Goal: Information Seeking & Learning: Learn about a topic

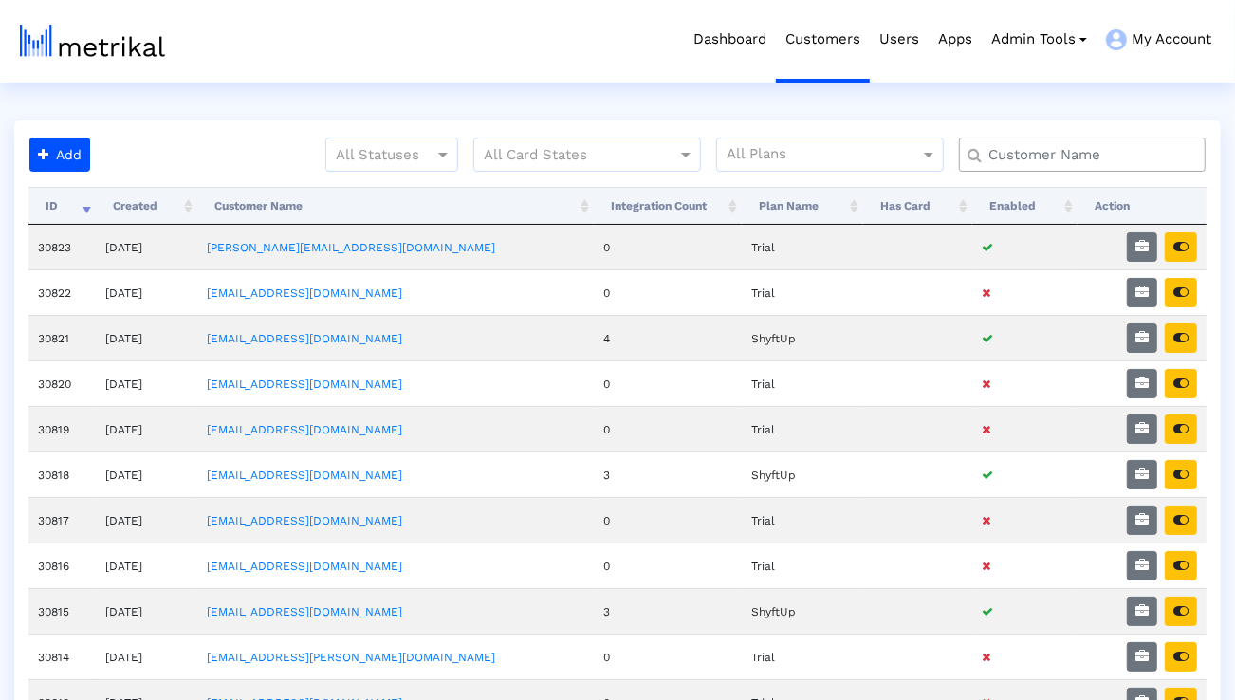
click at [1023, 149] on input "text" at bounding box center [1086, 155] width 223 height 20
type input "elevate"
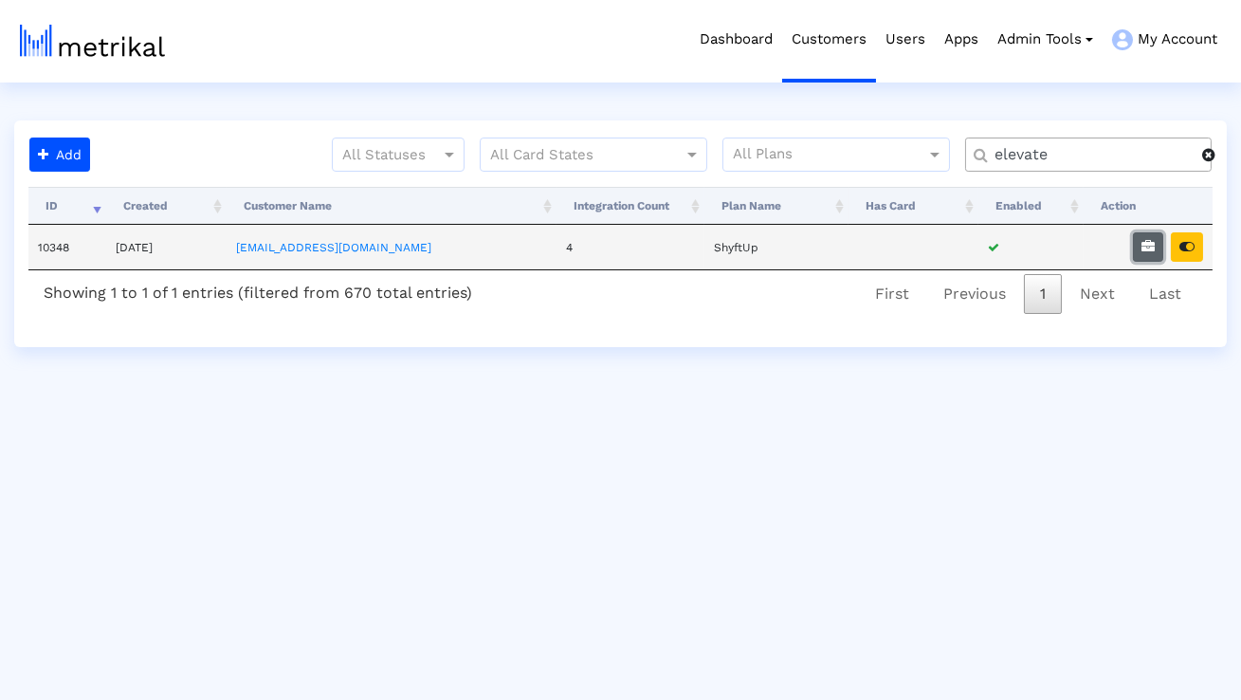
click at [1155, 244] on button "button" at bounding box center [1148, 246] width 30 height 29
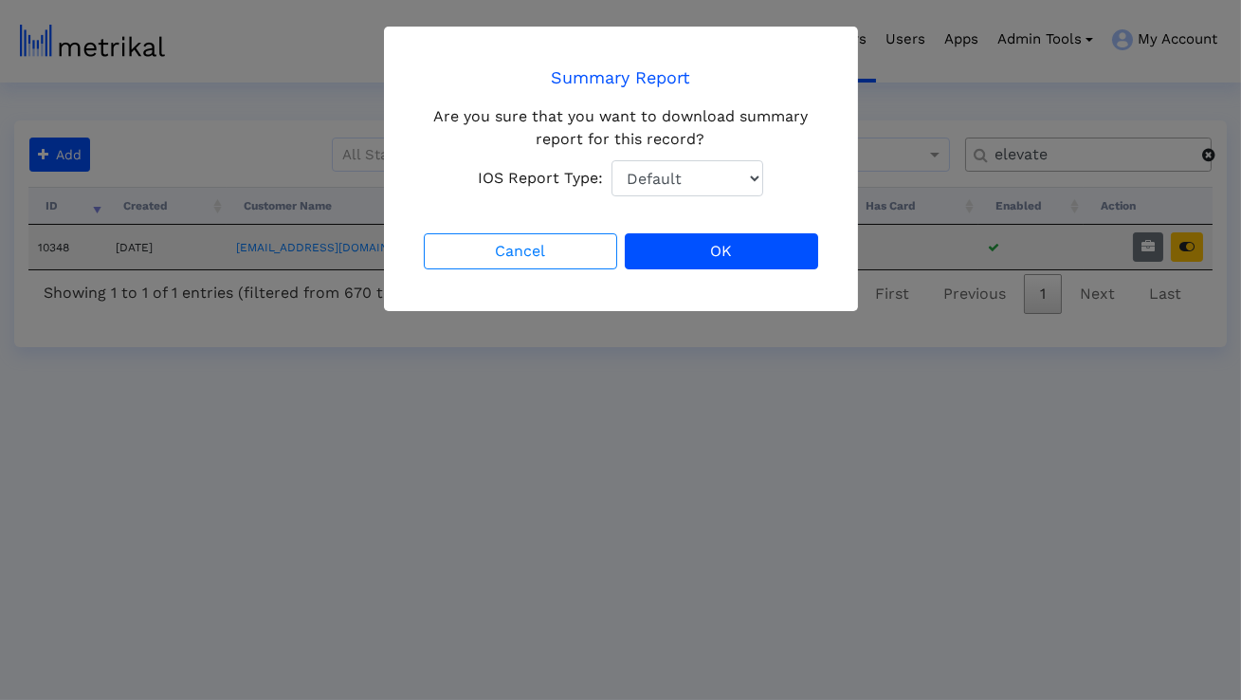
click at [714, 179] on select "Default Total Downloads New Downloads Redownloads" at bounding box center [688, 178] width 152 height 36
select select "1: 1"
click at [612, 160] on select "Default Total Downloads New Downloads Redownloads" at bounding box center [688, 178] width 152 height 36
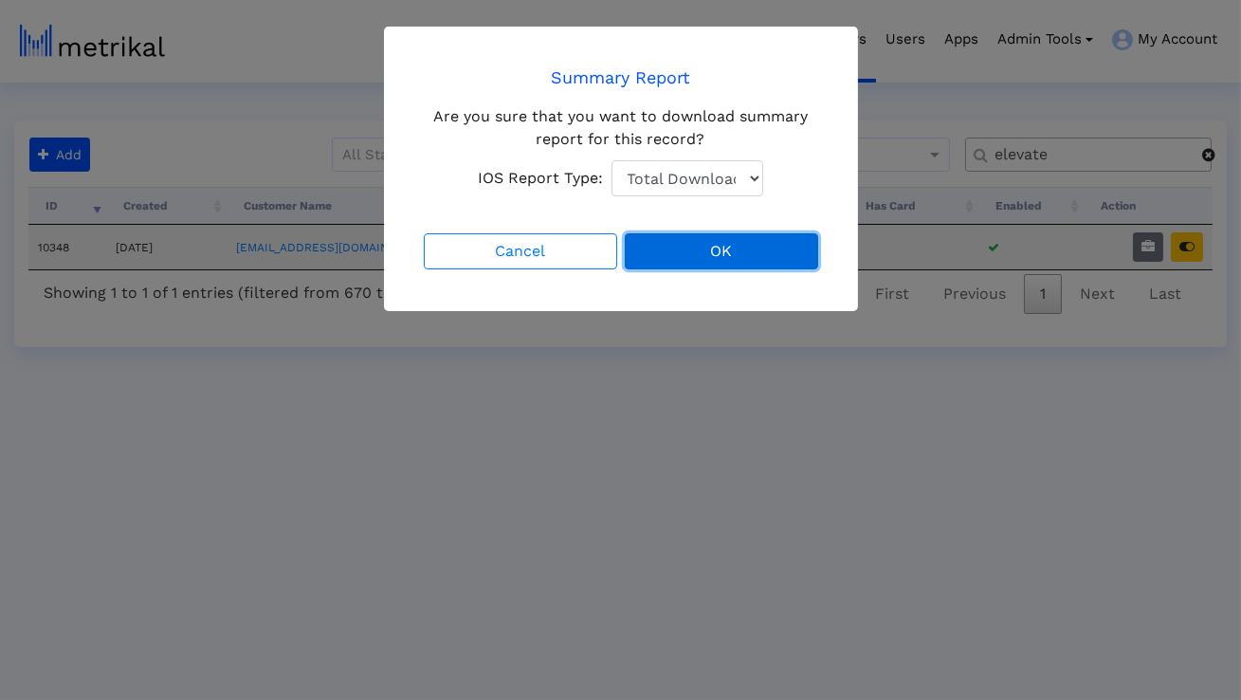
click at [703, 245] on button "OK" at bounding box center [721, 251] width 193 height 36
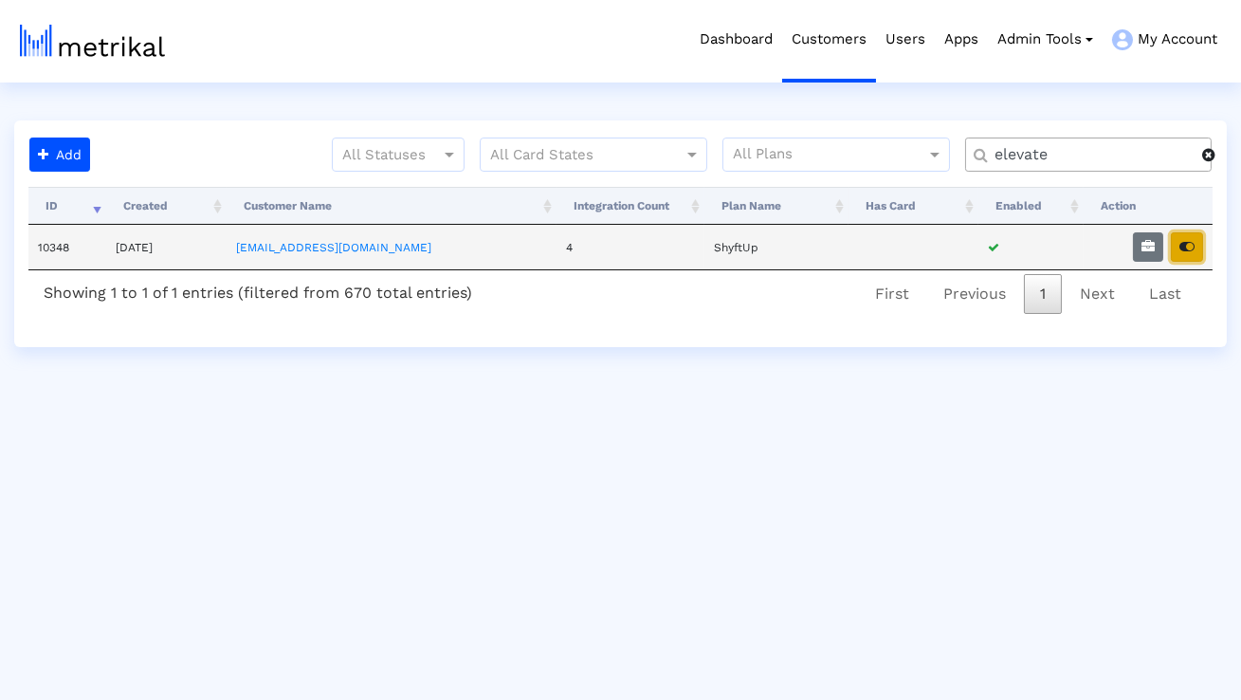
click at [1186, 242] on icon "button" at bounding box center [1187, 246] width 15 height 13
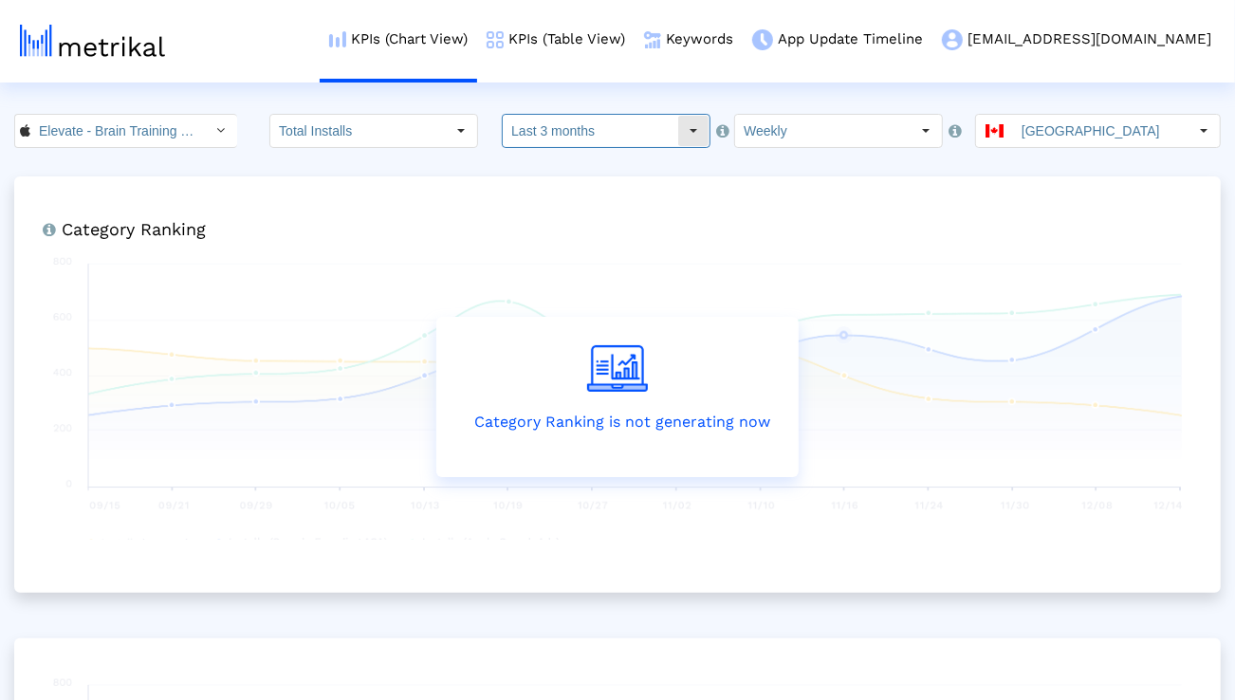
click at [556, 136] on input "Last 3 months" at bounding box center [590, 131] width 174 height 32
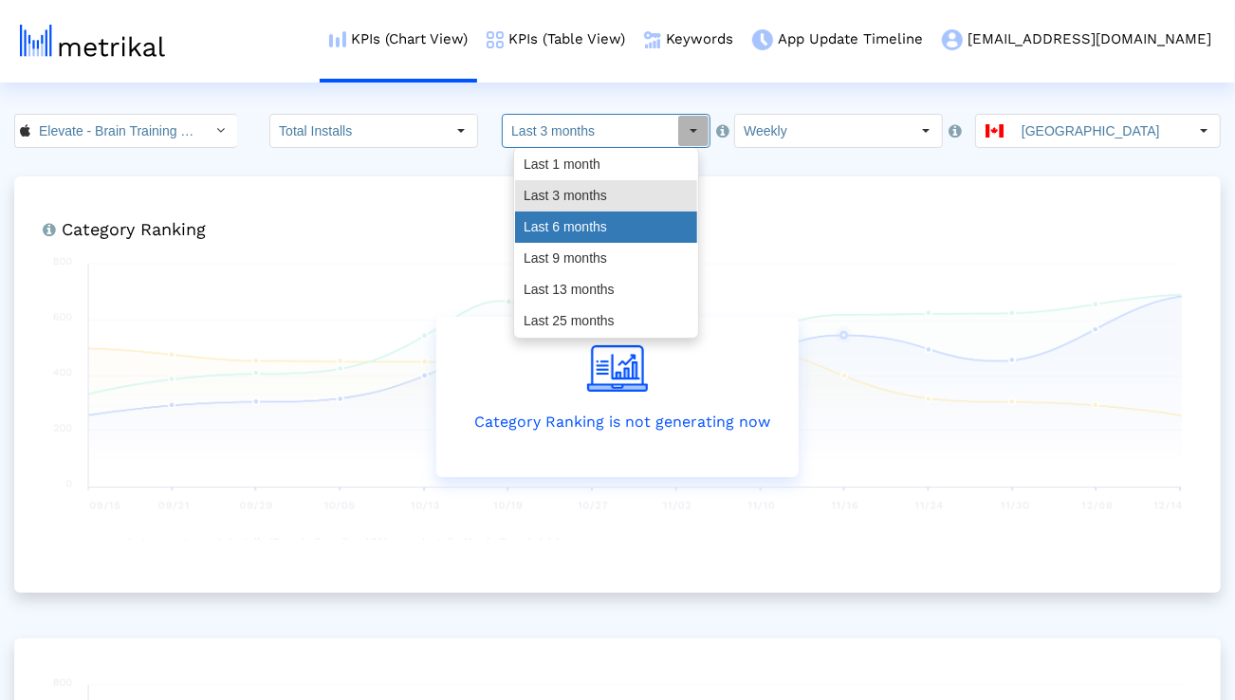
click at [566, 224] on div "Last 6 months" at bounding box center [606, 226] width 182 height 31
type input "Last 6 months"
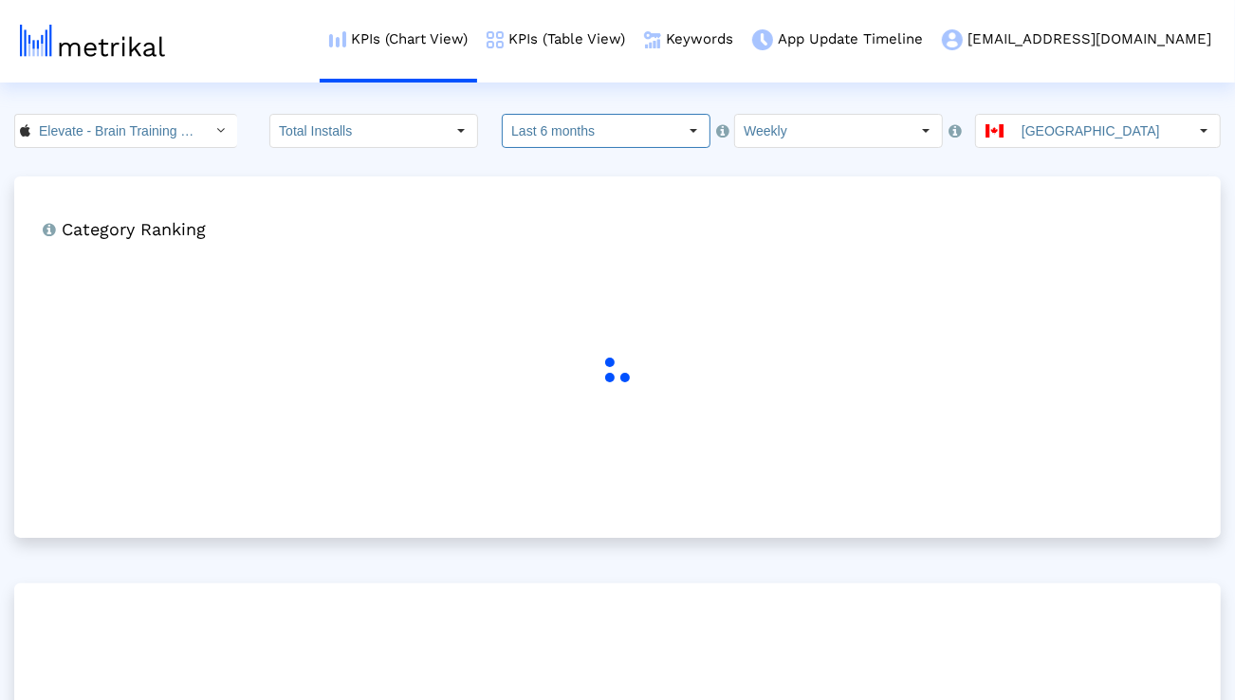
click at [1051, 129] on input "[GEOGRAPHIC_DATA]" at bounding box center [1100, 131] width 174 height 32
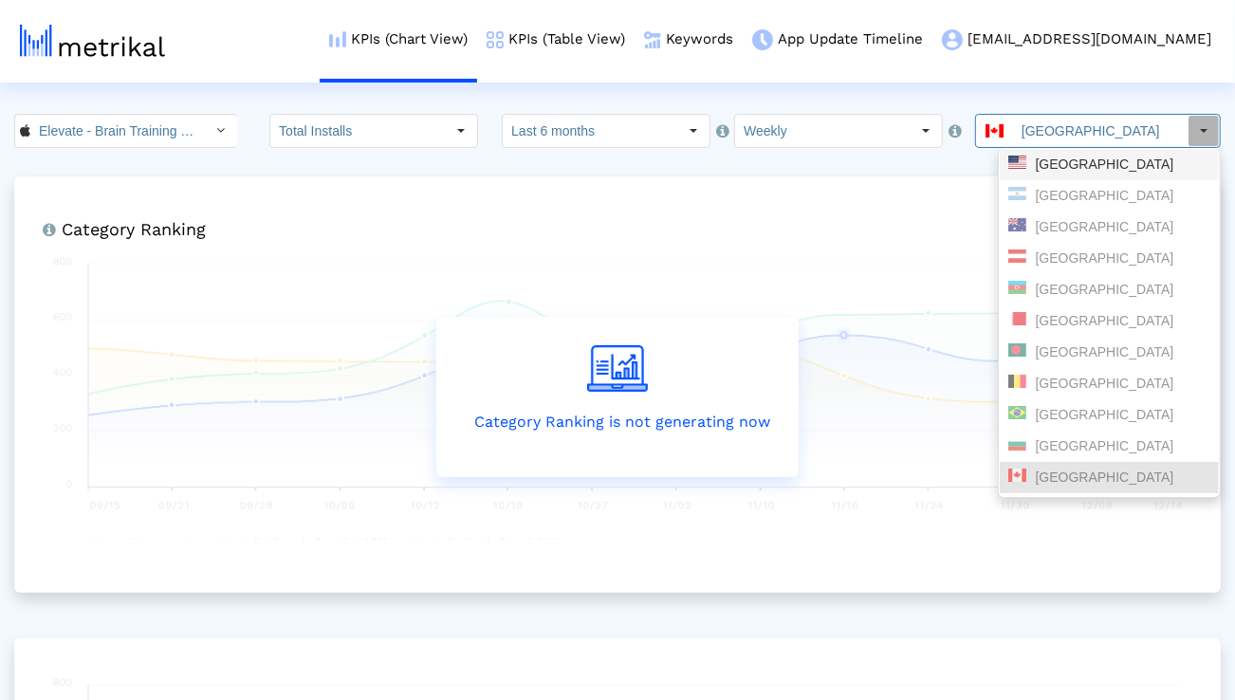
click at [1046, 153] on div "[GEOGRAPHIC_DATA]" at bounding box center [1108, 164] width 219 height 31
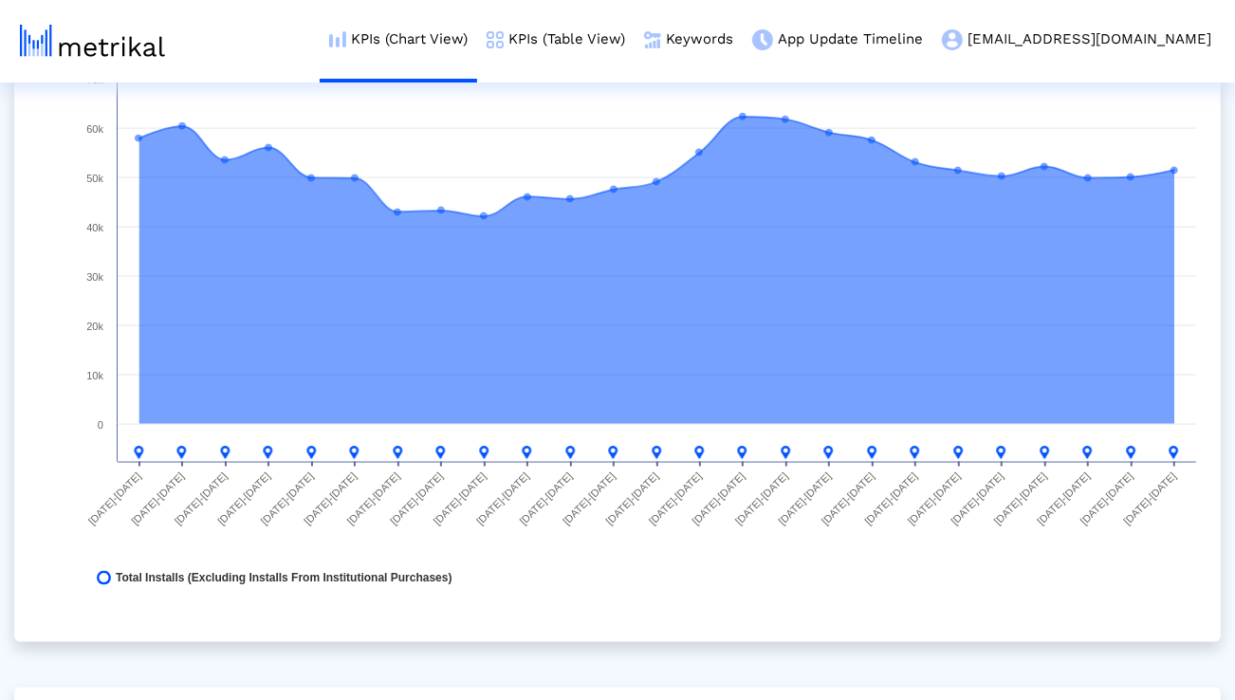
scroll to position [1493, 0]
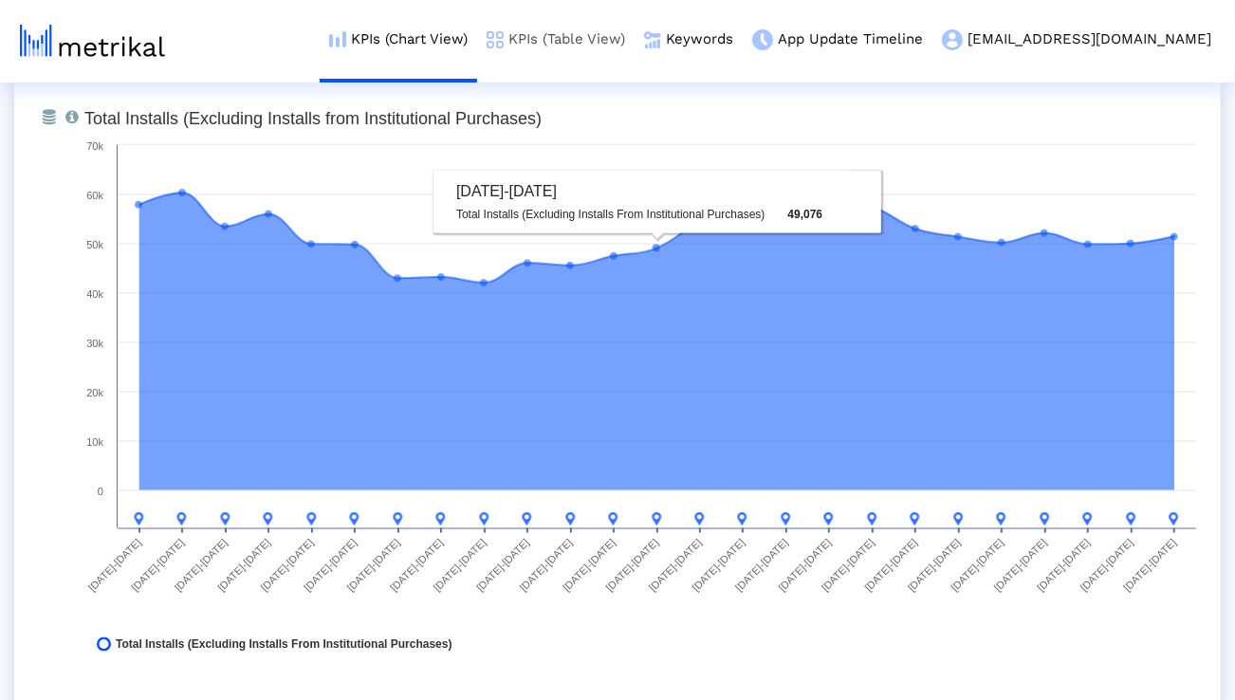
click at [631, 40] on link "KPIs (Table View)" at bounding box center [555, 39] width 157 height 79
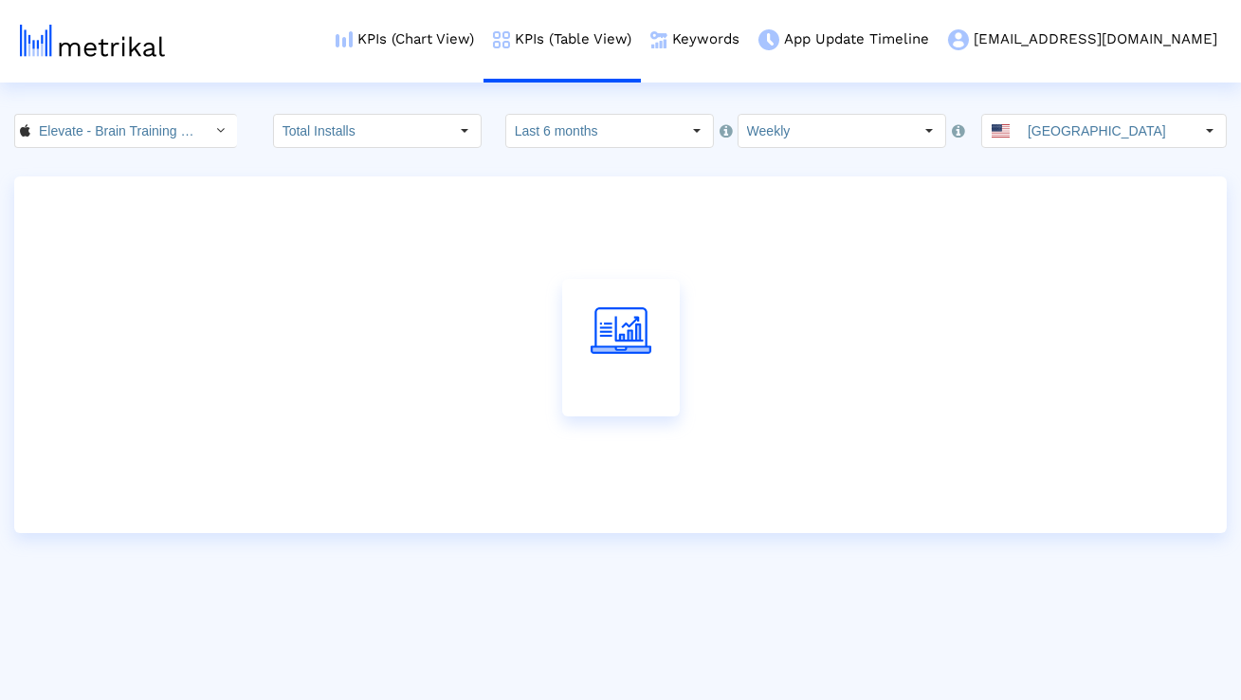
click at [535, 151] on crea-index "Elevate - Brain Training Games < 875063456 > Total Installs Select how far back…" at bounding box center [620, 323] width 1241 height 419
click at [536, 141] on input "Last 6 months" at bounding box center [593, 131] width 174 height 32
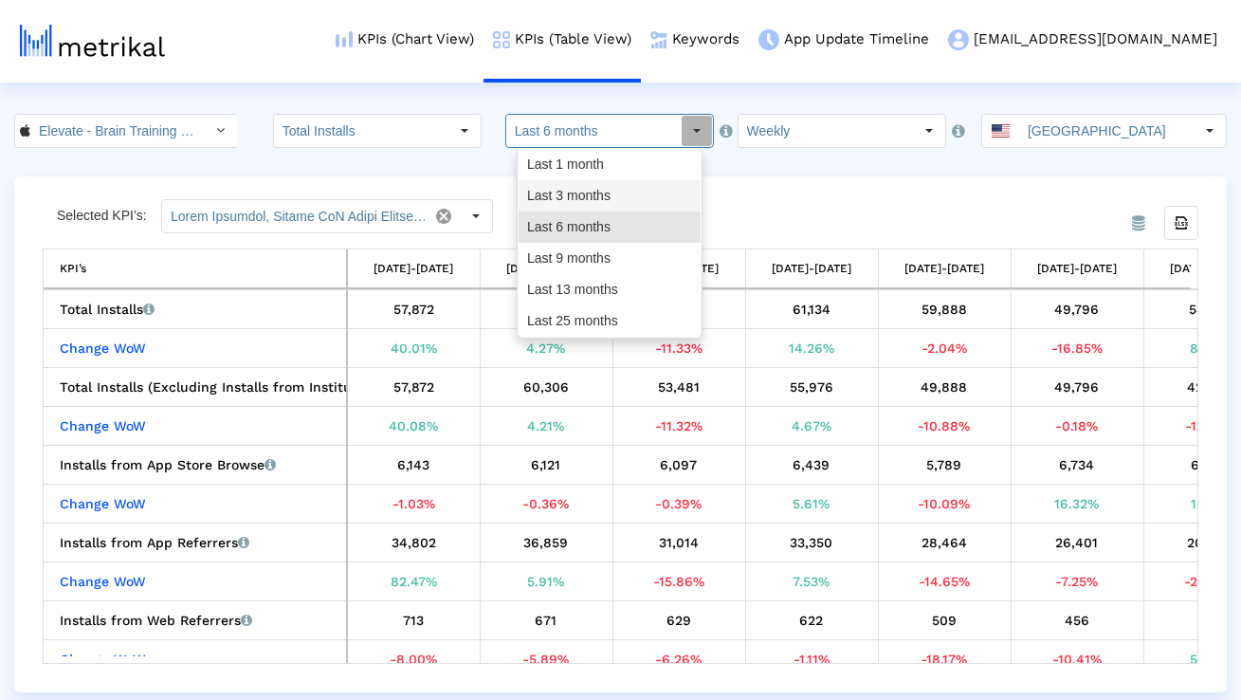
click at [540, 194] on div "Last 3 months" at bounding box center [610, 195] width 182 height 31
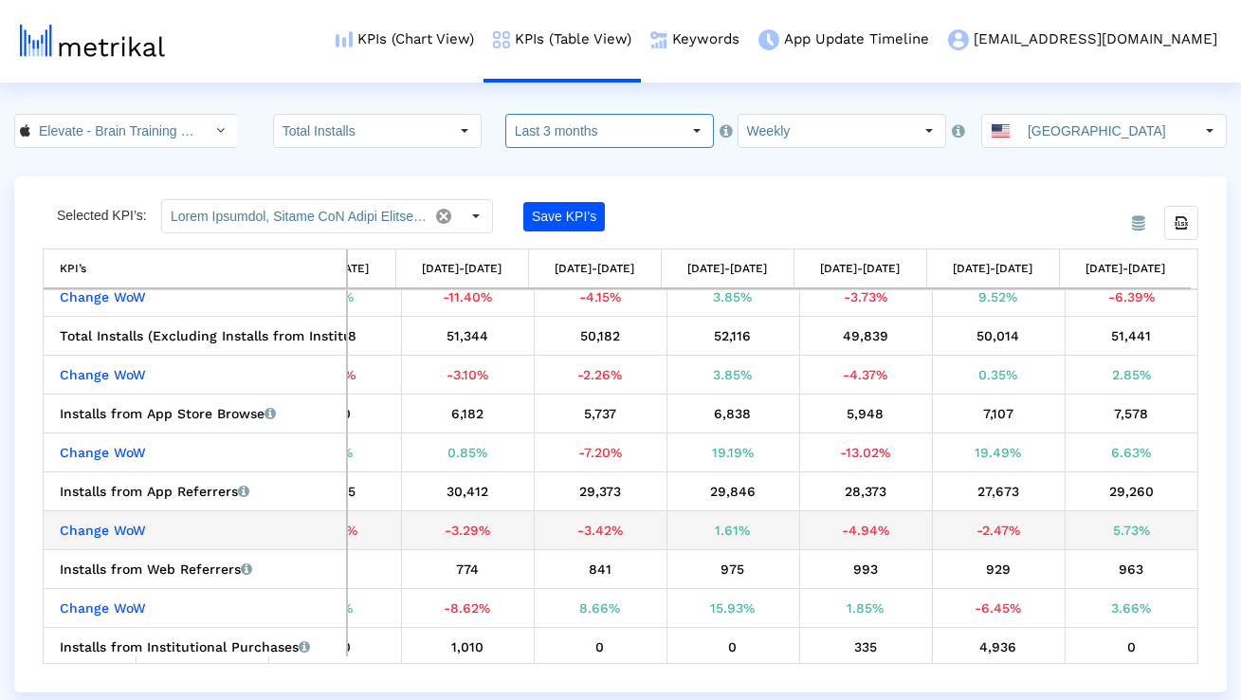
scroll to position [57, 0]
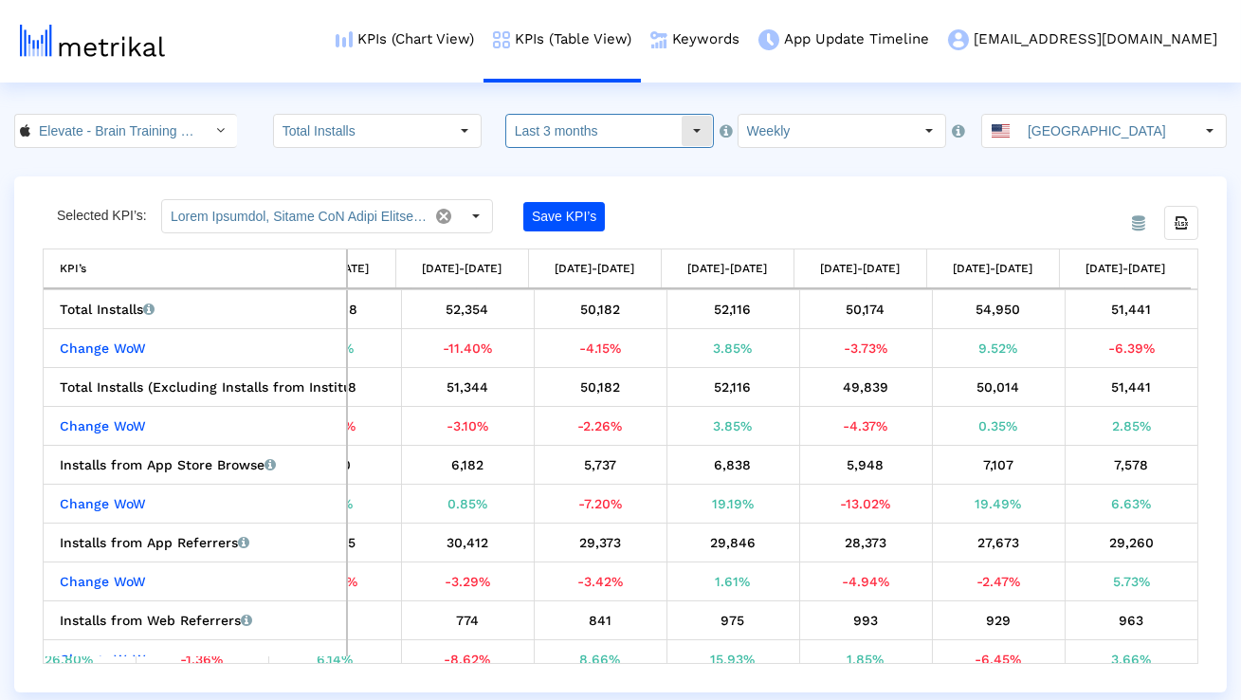
click at [678, 114] on dx-select-box "Last 3 months Pull down to refresh... Release to refresh... Refreshing... Last …" at bounding box center [609, 131] width 209 height 34
click at [645, 133] on input "Last 3 months" at bounding box center [593, 131] width 174 height 32
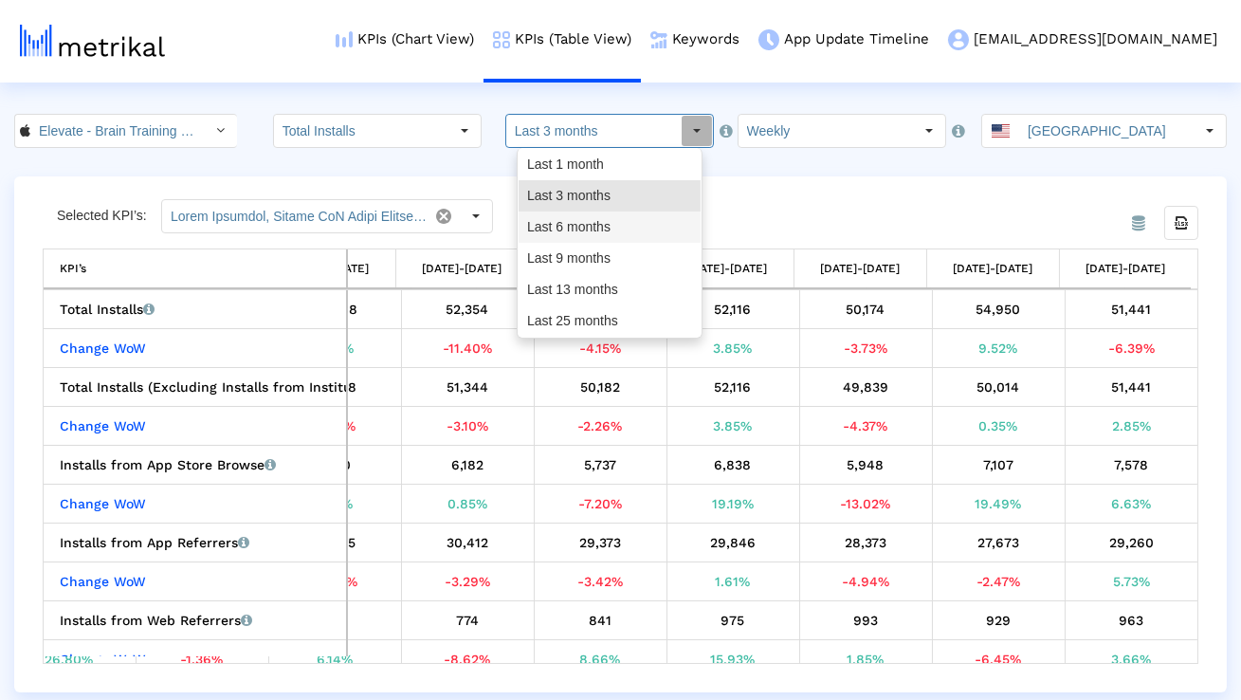
click at [618, 219] on div "Last 6 months" at bounding box center [610, 226] width 182 height 31
type input "Last 6 months"
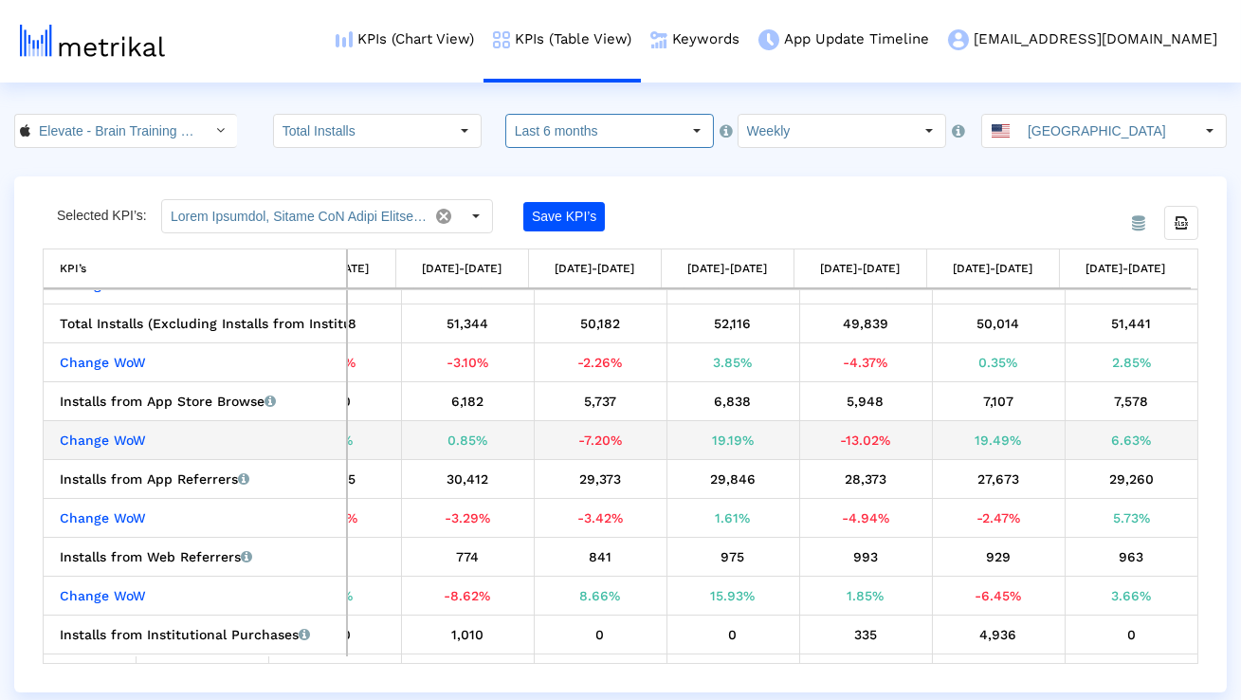
scroll to position [73, 0]
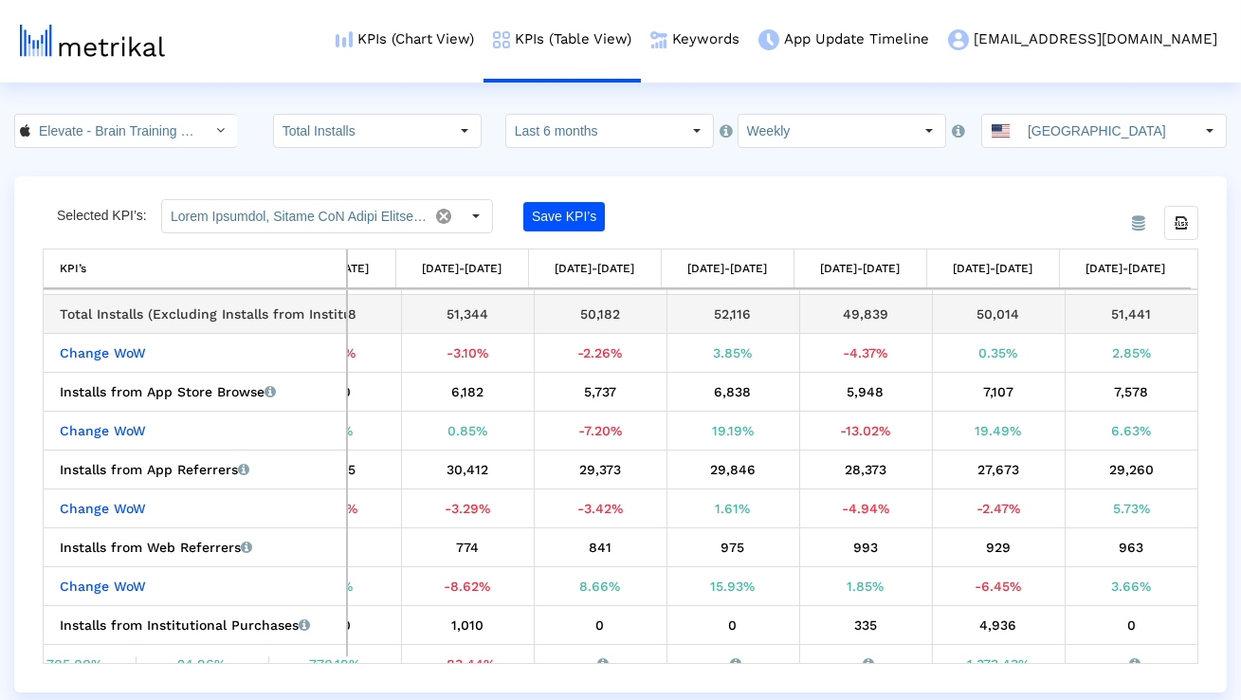
click at [1142, 320] on div "51,441" at bounding box center [1131, 314] width 119 height 25
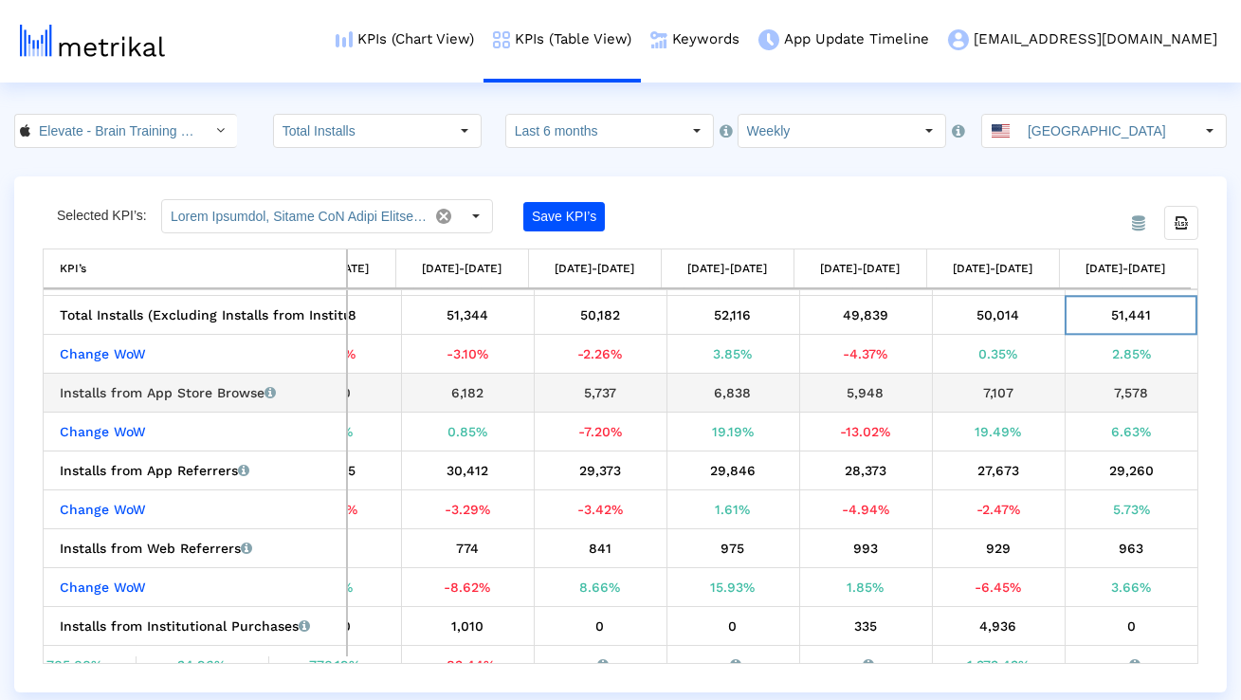
click at [196, 387] on div "Installs from App Store Browse Installs that the app received from App Store Br…" at bounding box center [200, 392] width 280 height 25
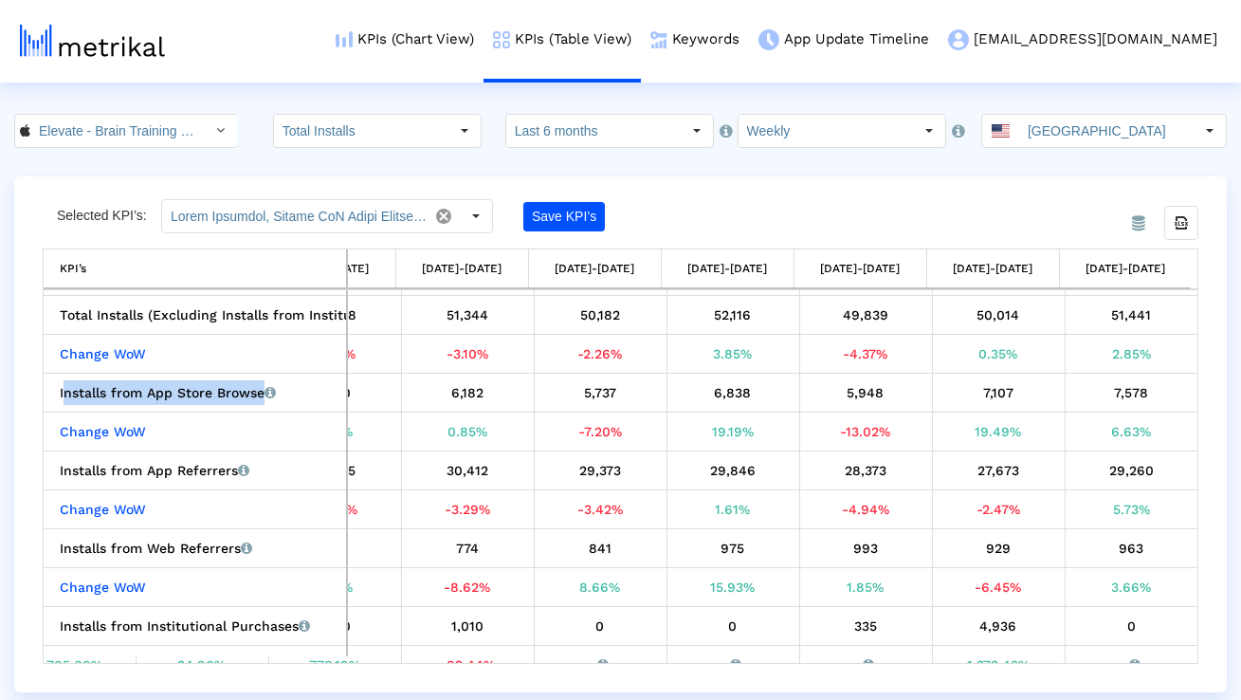
copy div "Installs from App Store Browse"
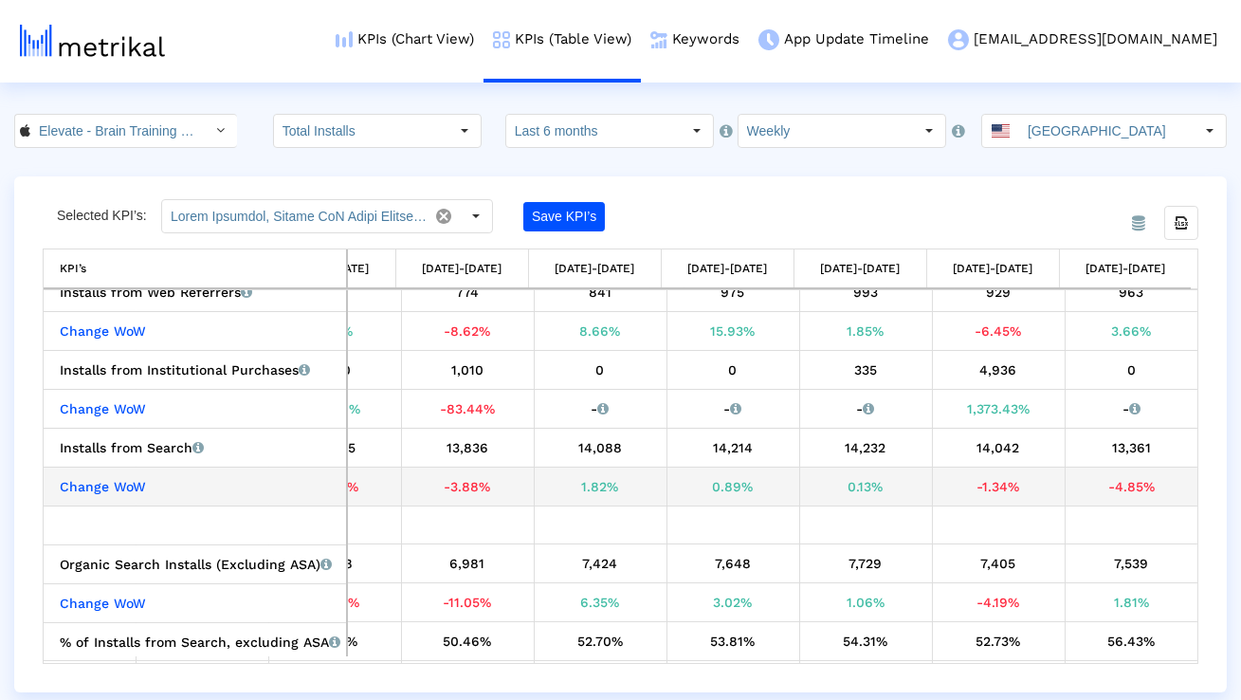
scroll to position [270, 0]
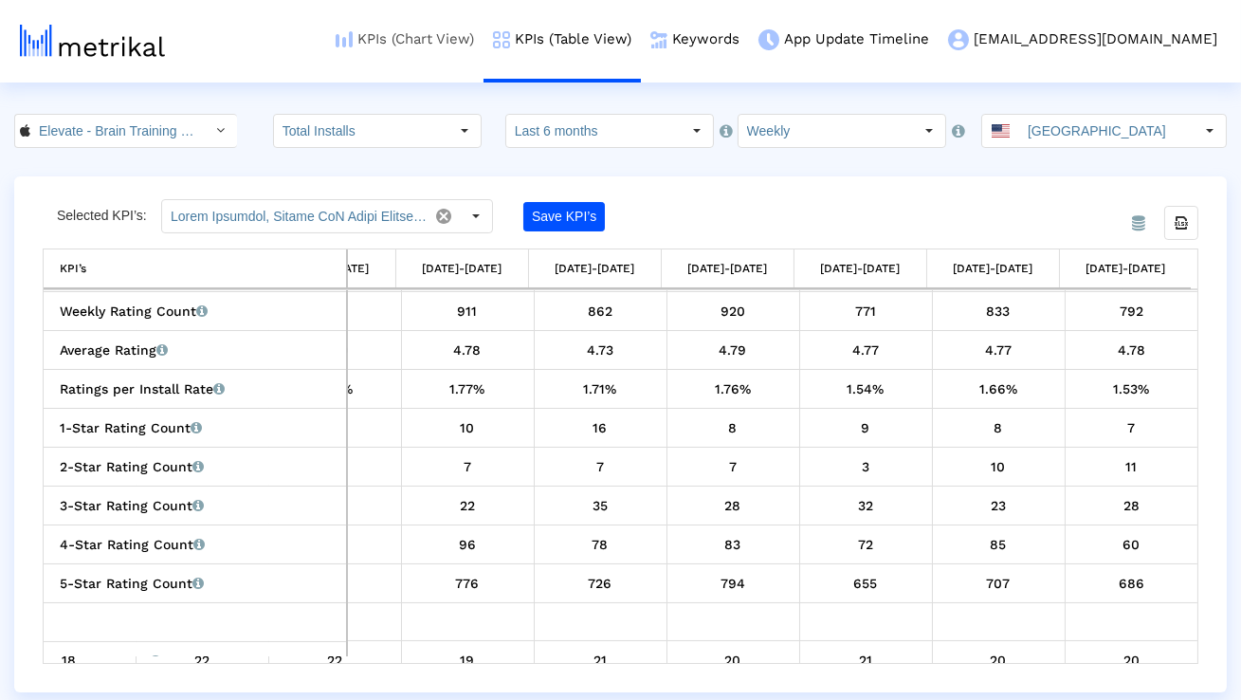
click at [484, 43] on link "KPIs (Chart View)" at bounding box center [404, 39] width 157 height 79
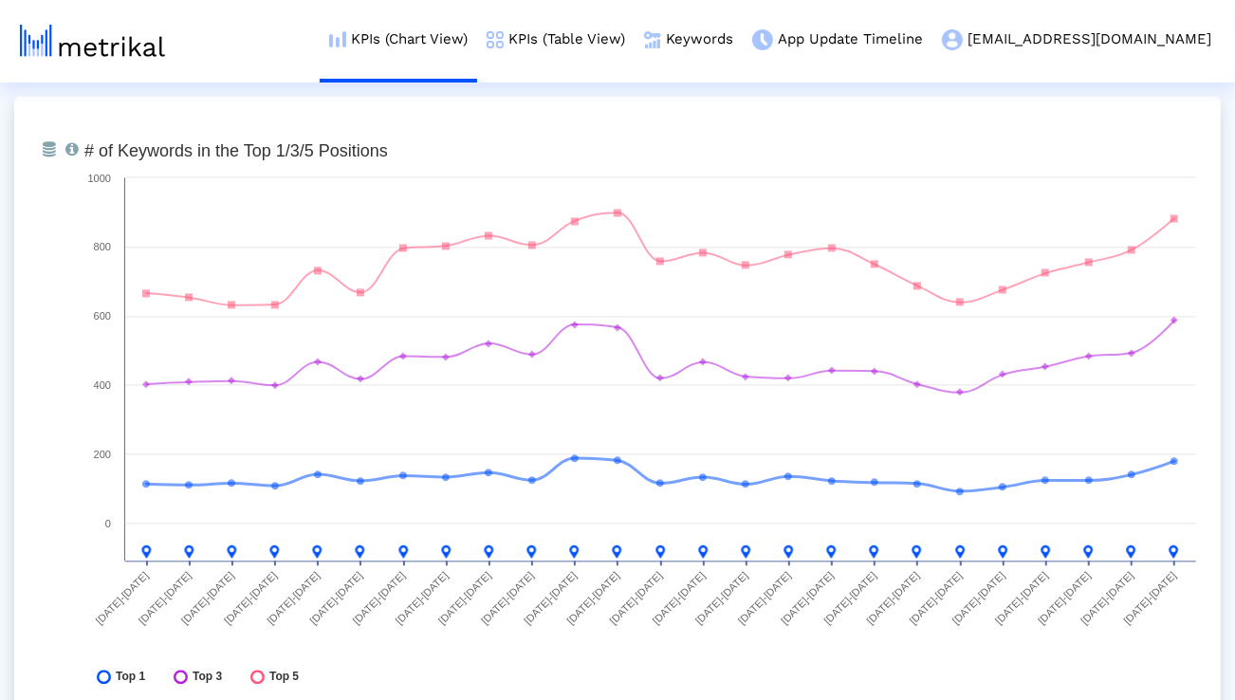
scroll to position [6998, 0]
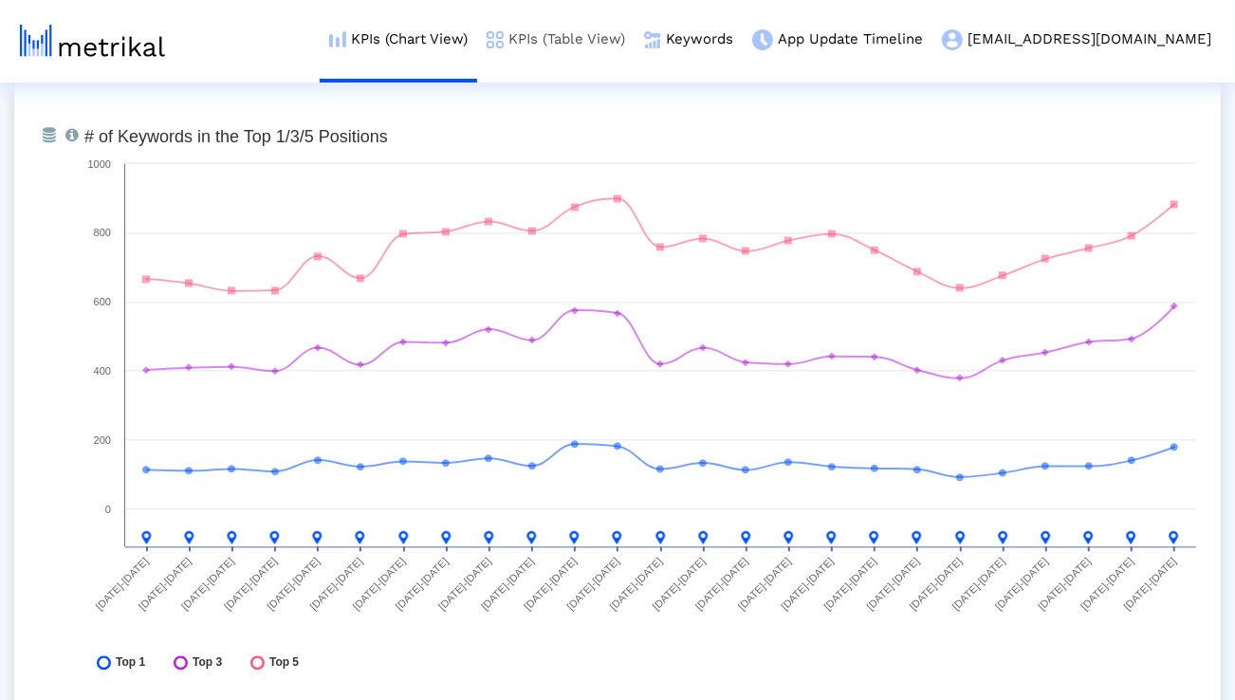
click at [633, 42] on link "KPIs (Table View)" at bounding box center [555, 39] width 157 height 79
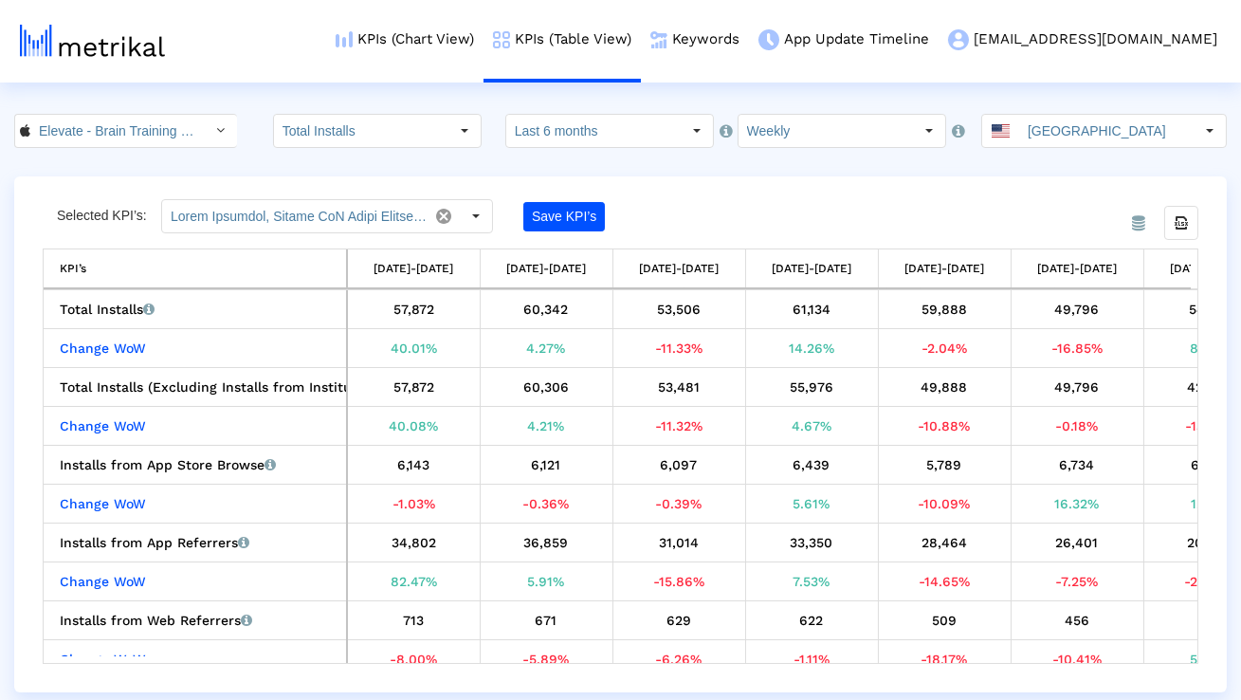
click at [559, 147] on dx-select-box "Last 6 months" at bounding box center [609, 131] width 209 height 34
click at [572, 139] on input "Last 6 months" at bounding box center [593, 131] width 174 height 32
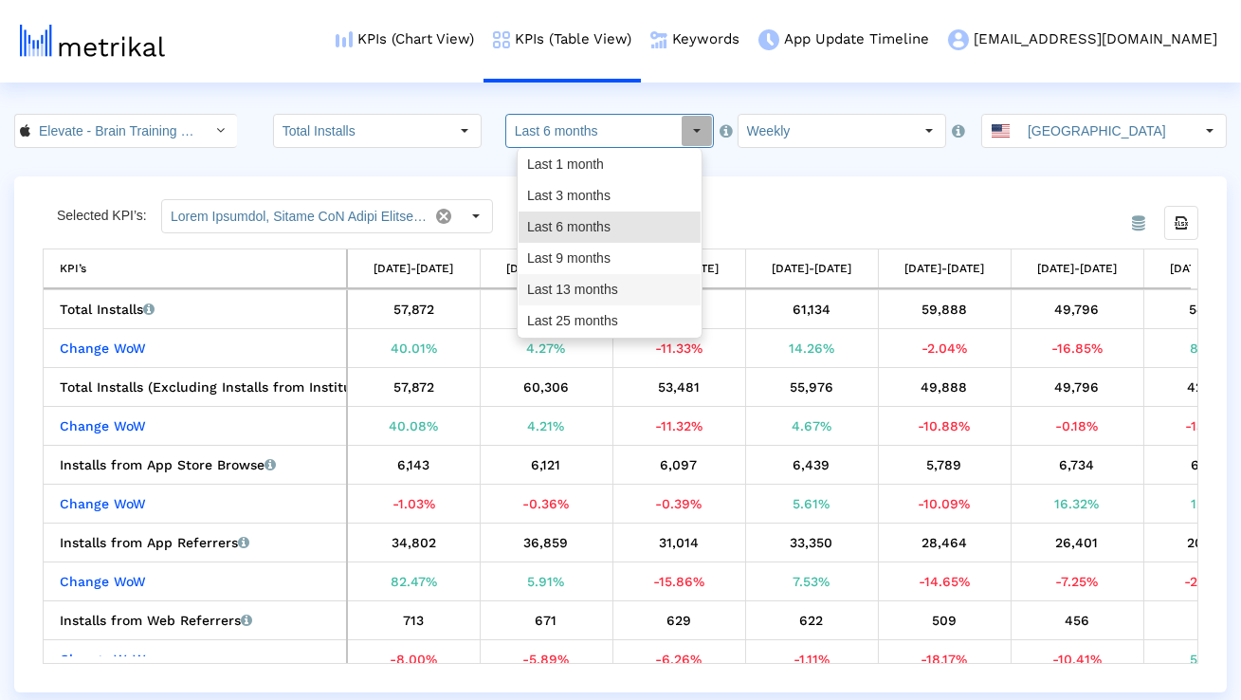
click at [571, 287] on div "Last 13 months" at bounding box center [610, 289] width 182 height 31
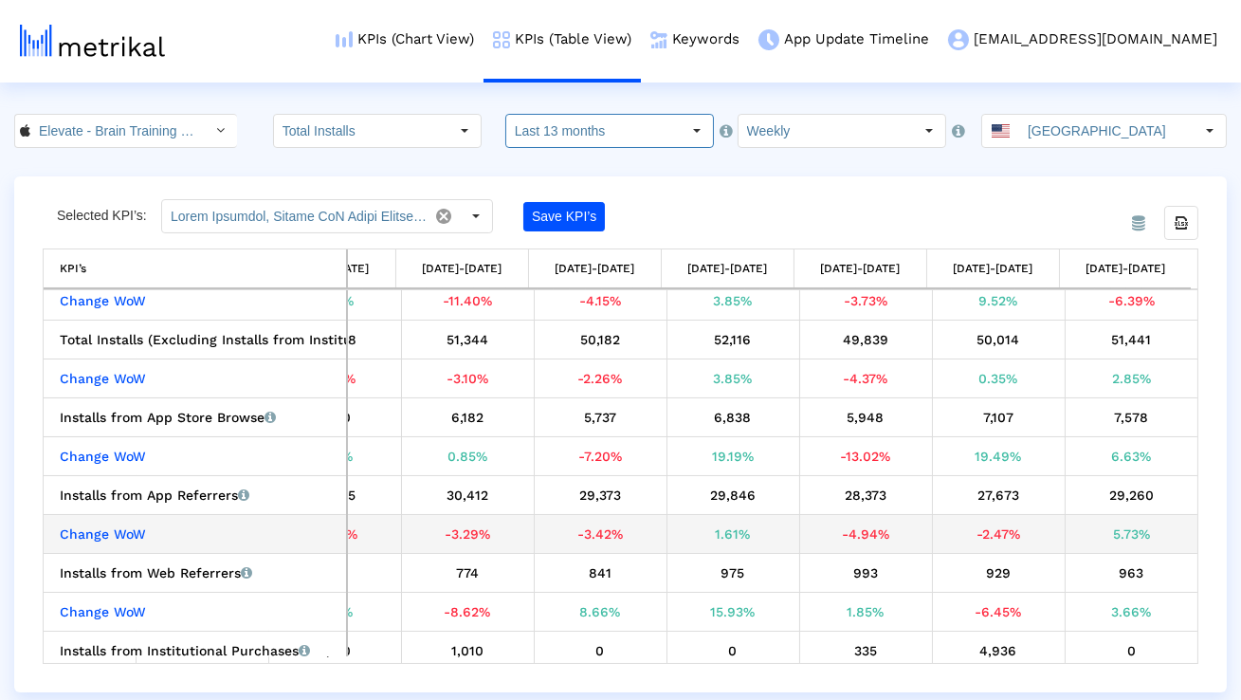
scroll to position [129, 0]
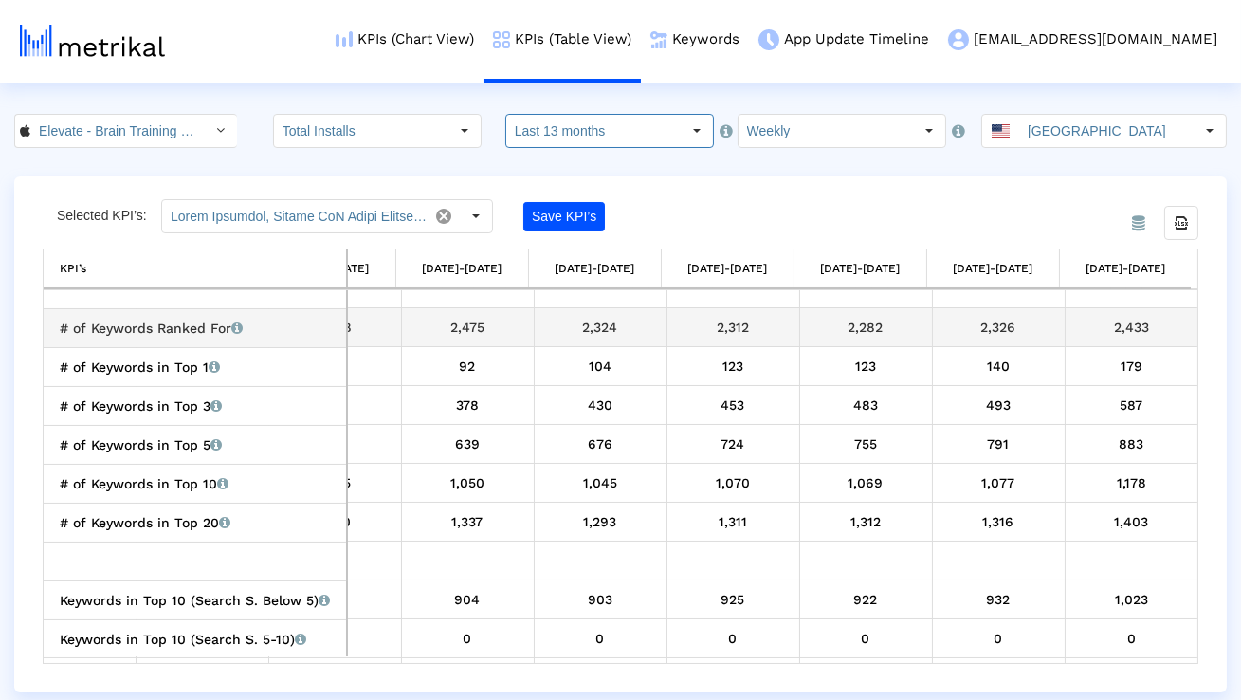
click at [1095, 336] on div "2,433" at bounding box center [1131, 327] width 119 height 25
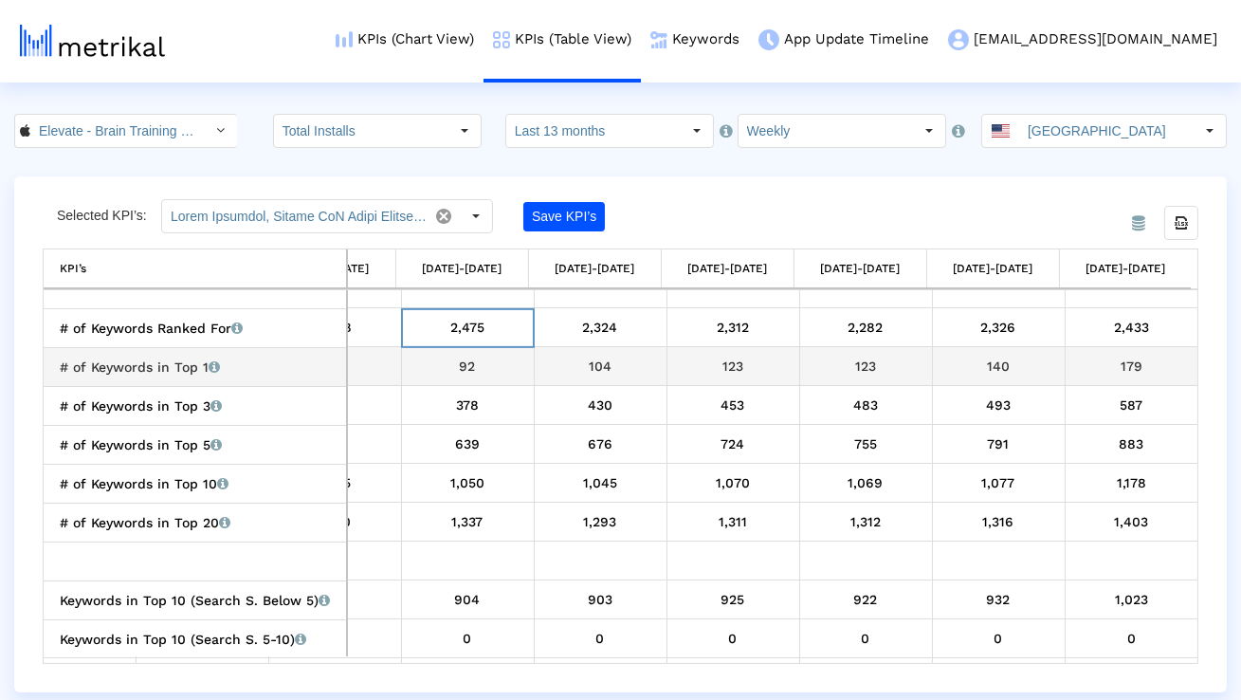
click at [1065, 373] on td "179" at bounding box center [1131, 366] width 133 height 39
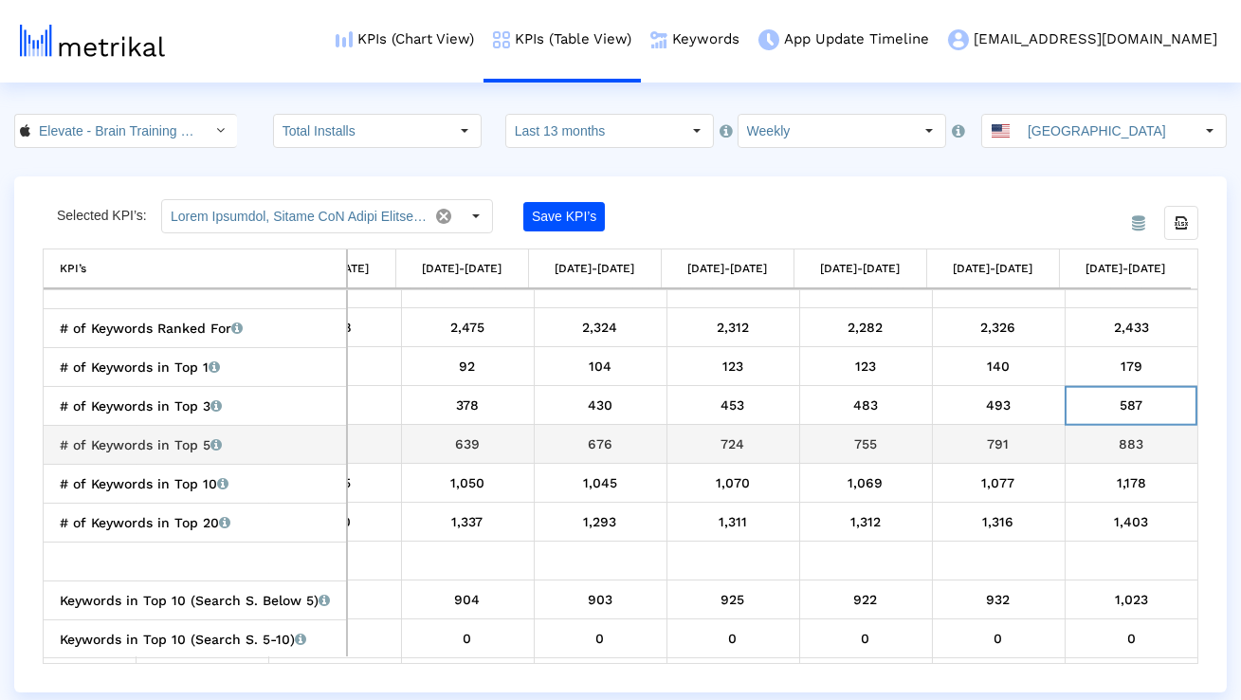
click at [1150, 451] on div "883" at bounding box center [1131, 443] width 119 height 25
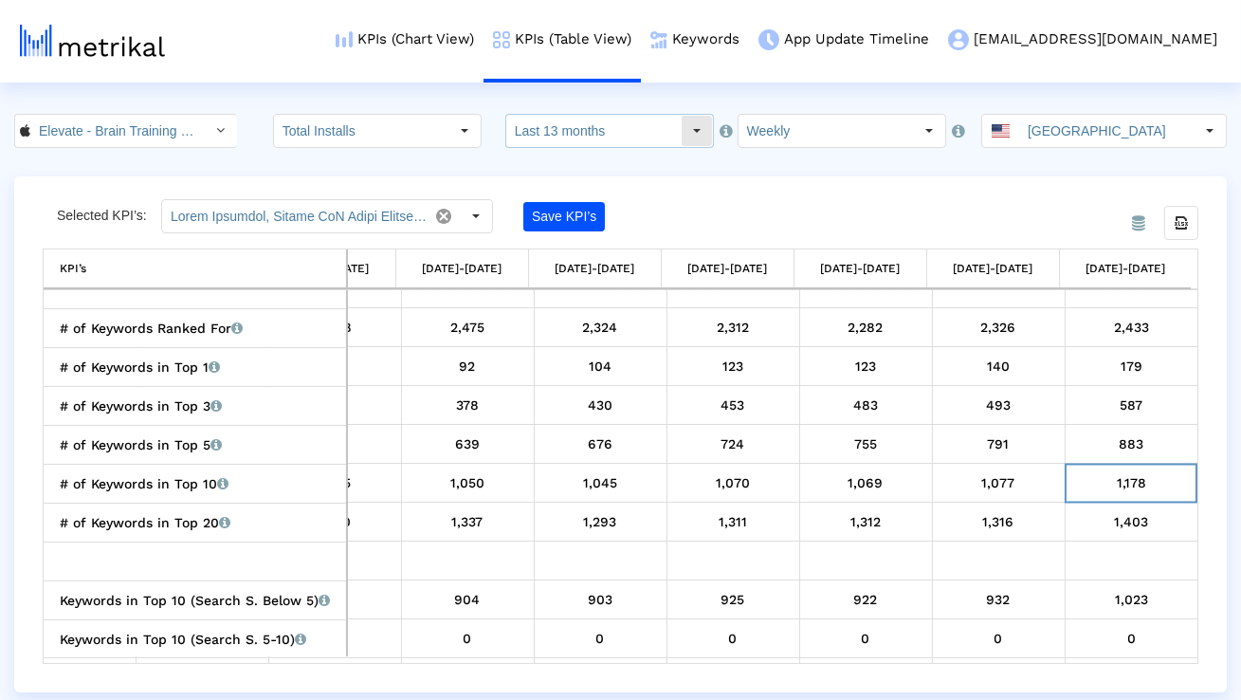
click at [543, 126] on input "Last 13 months" at bounding box center [593, 131] width 174 height 32
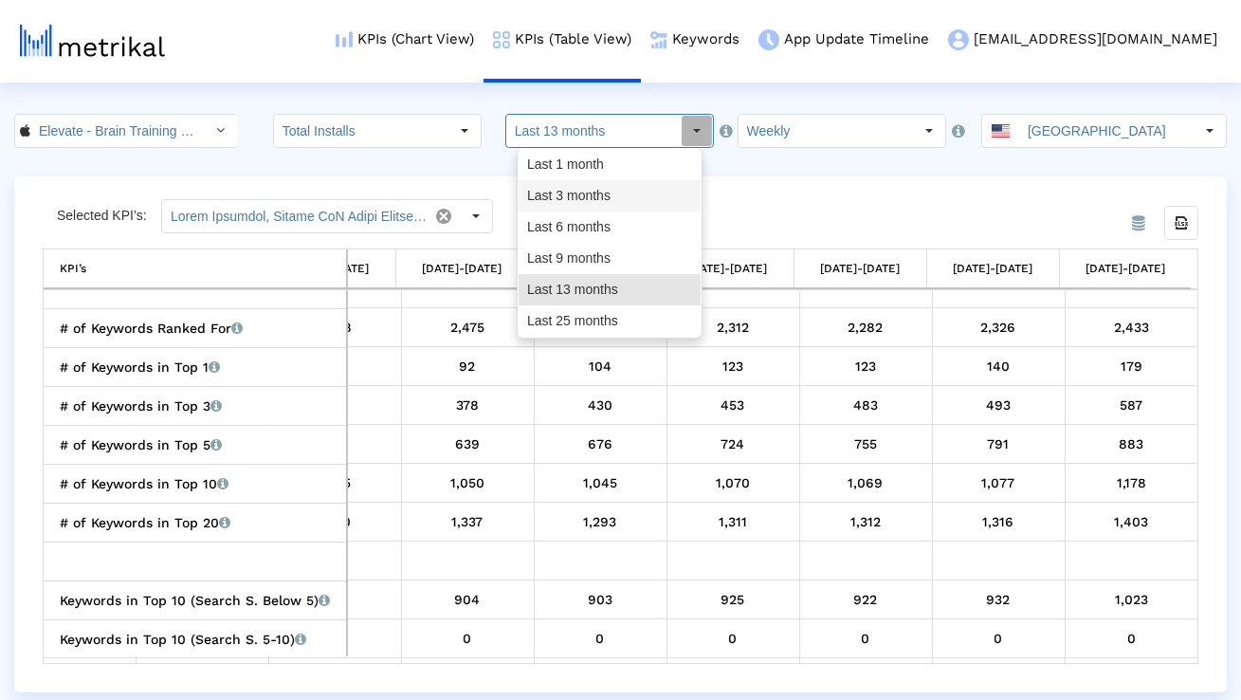
click at [554, 199] on div "Last 3 months" at bounding box center [610, 195] width 182 height 31
type input "Last 3 months"
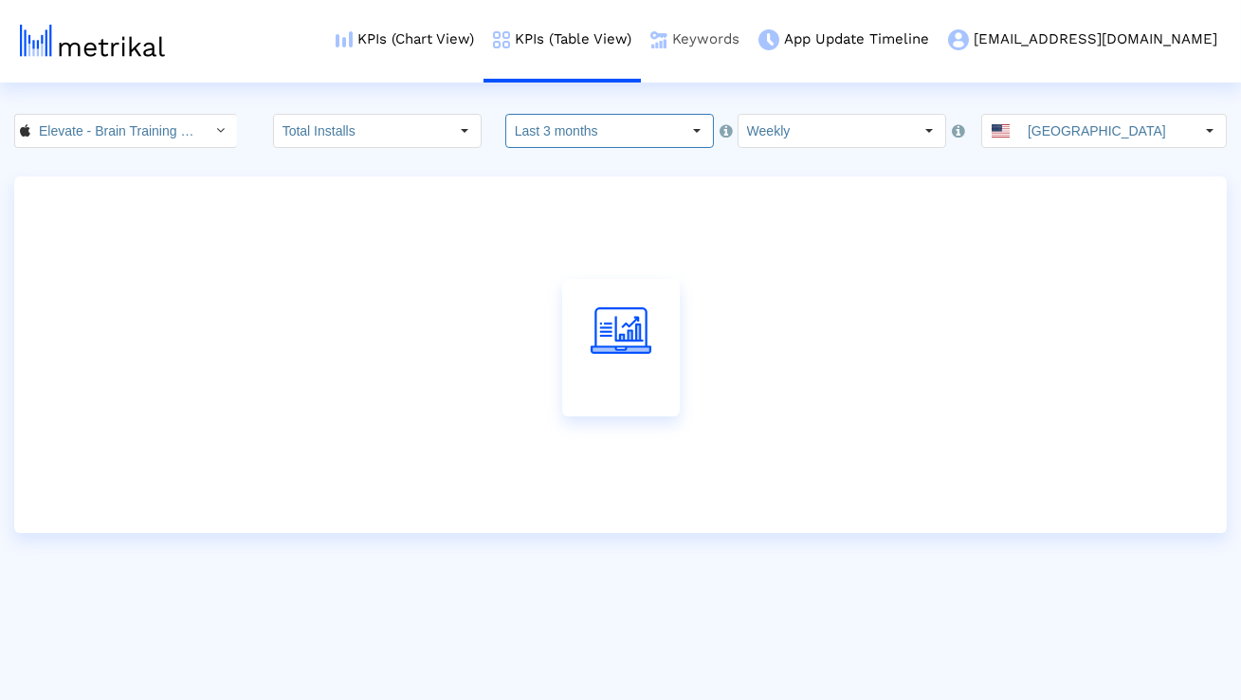
click at [749, 34] on link "Keywords" at bounding box center [695, 39] width 108 height 79
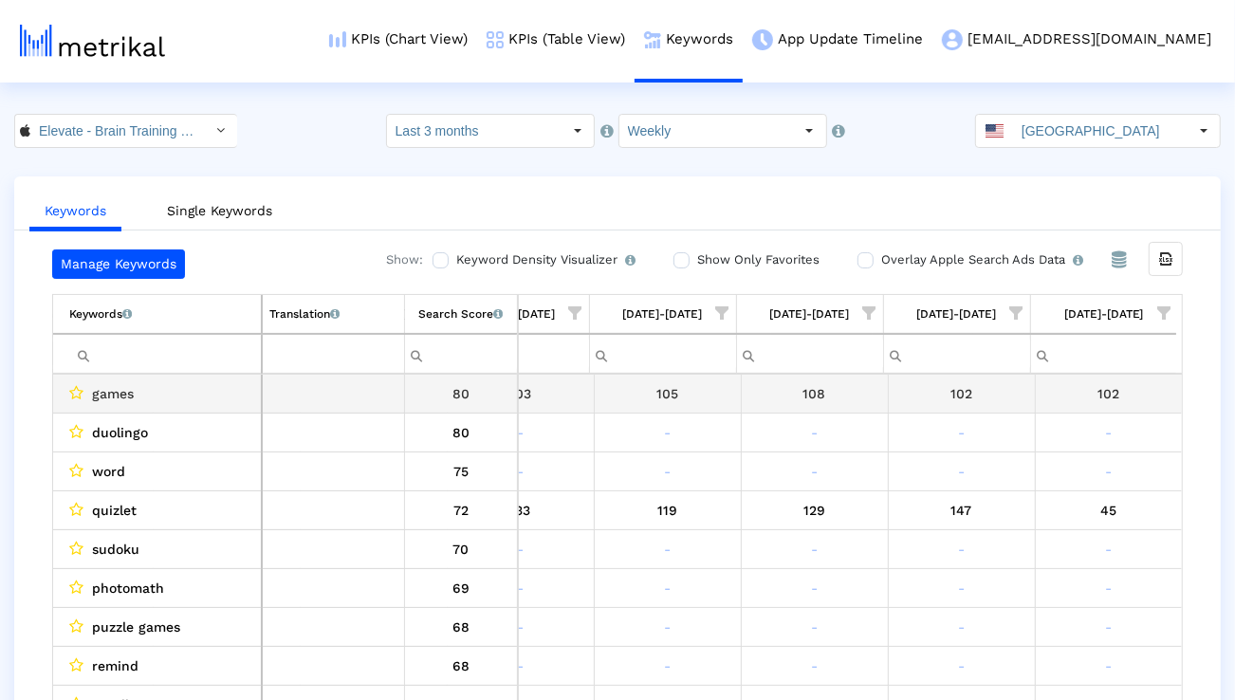
scroll to position [0, 1252]
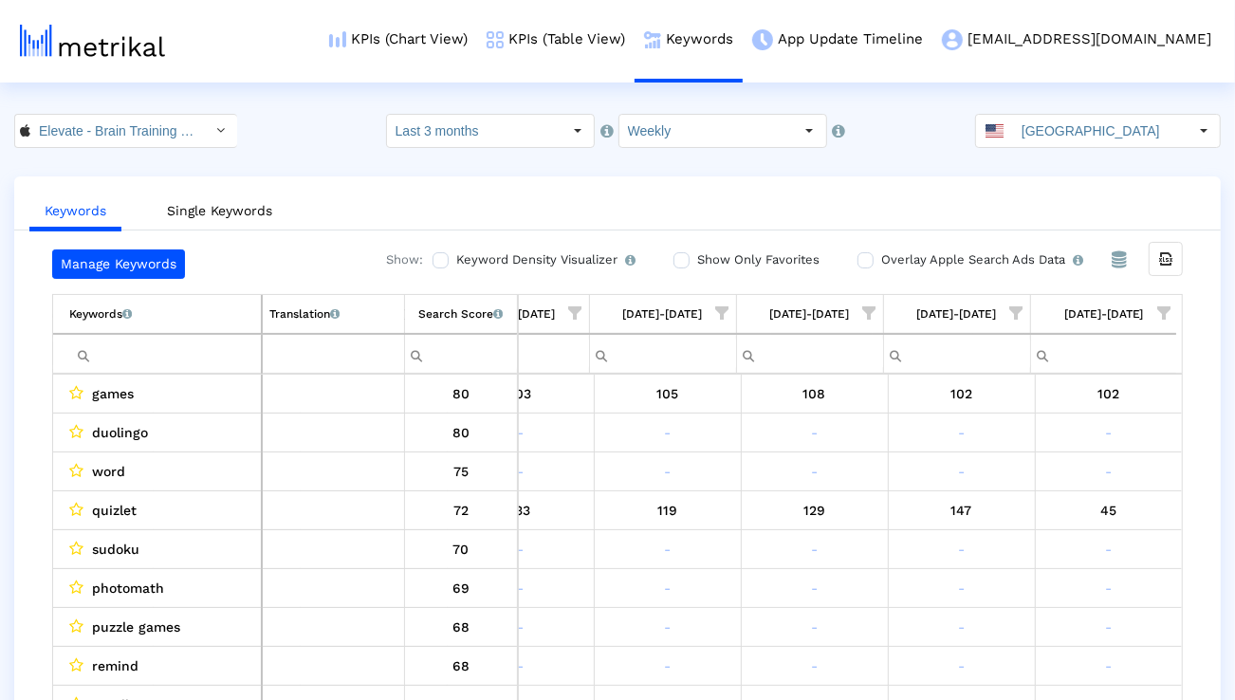
click at [1162, 318] on span "Show filter options for column '10/05/25-10/11/25'" at bounding box center [1163, 312] width 13 height 13
click at [1055, 440] on div "Is One" at bounding box center [1071, 448] width 170 height 37
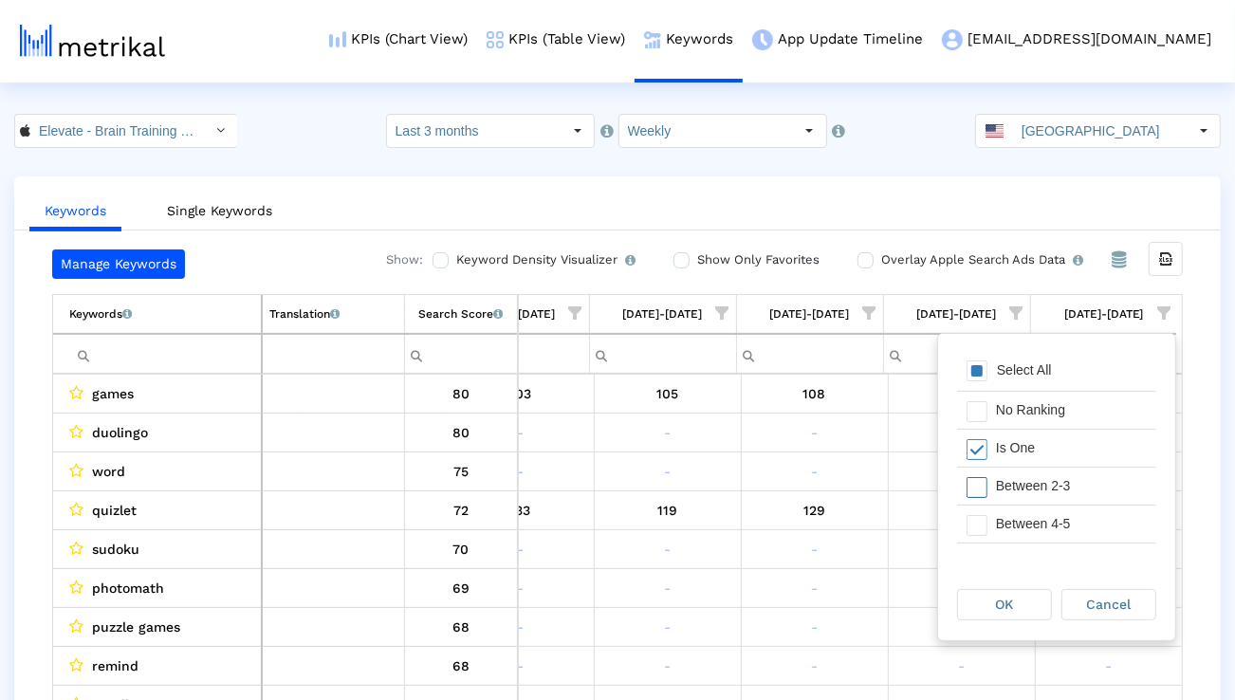
click at [1054, 477] on div "Between 2-3" at bounding box center [1071, 485] width 170 height 37
click at [1054, 524] on div "Between 4-5" at bounding box center [1071, 523] width 170 height 37
click at [1054, 525] on div "Between 6-10" at bounding box center [1071, 533] width 170 height 37
click at [1027, 587] on div "OK" at bounding box center [1009, 604] width 104 height 34
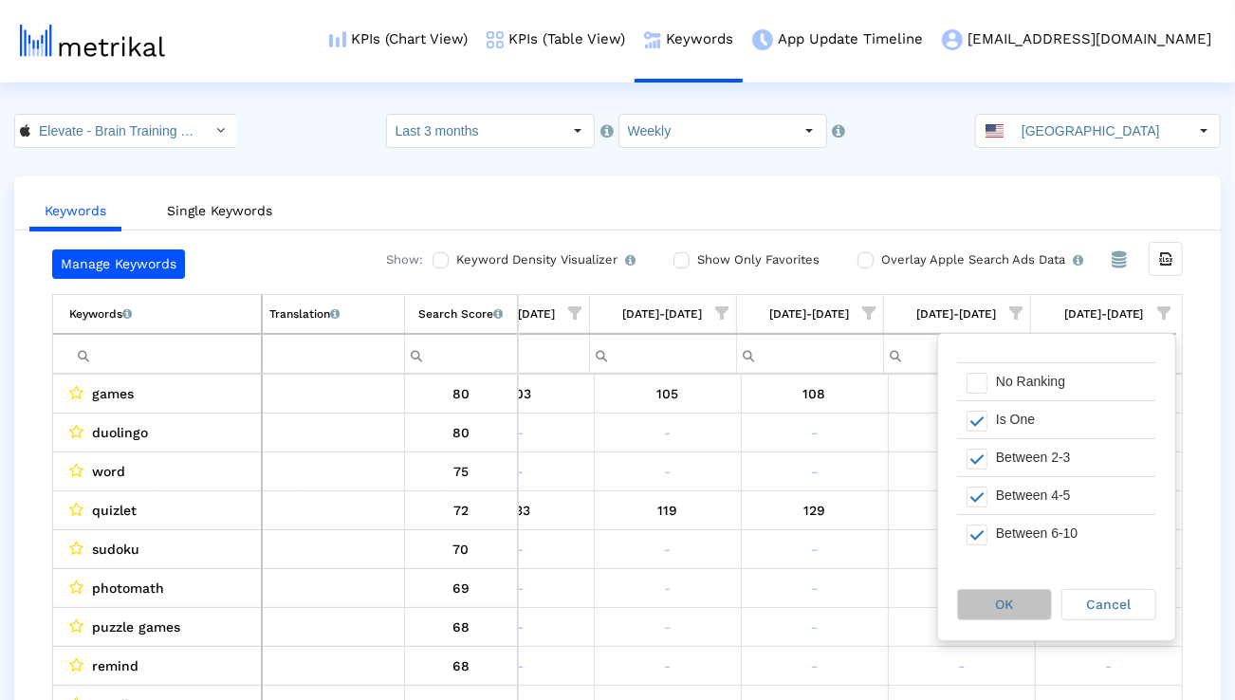
click at [1027, 598] on div "OK" at bounding box center [1004, 604] width 93 height 29
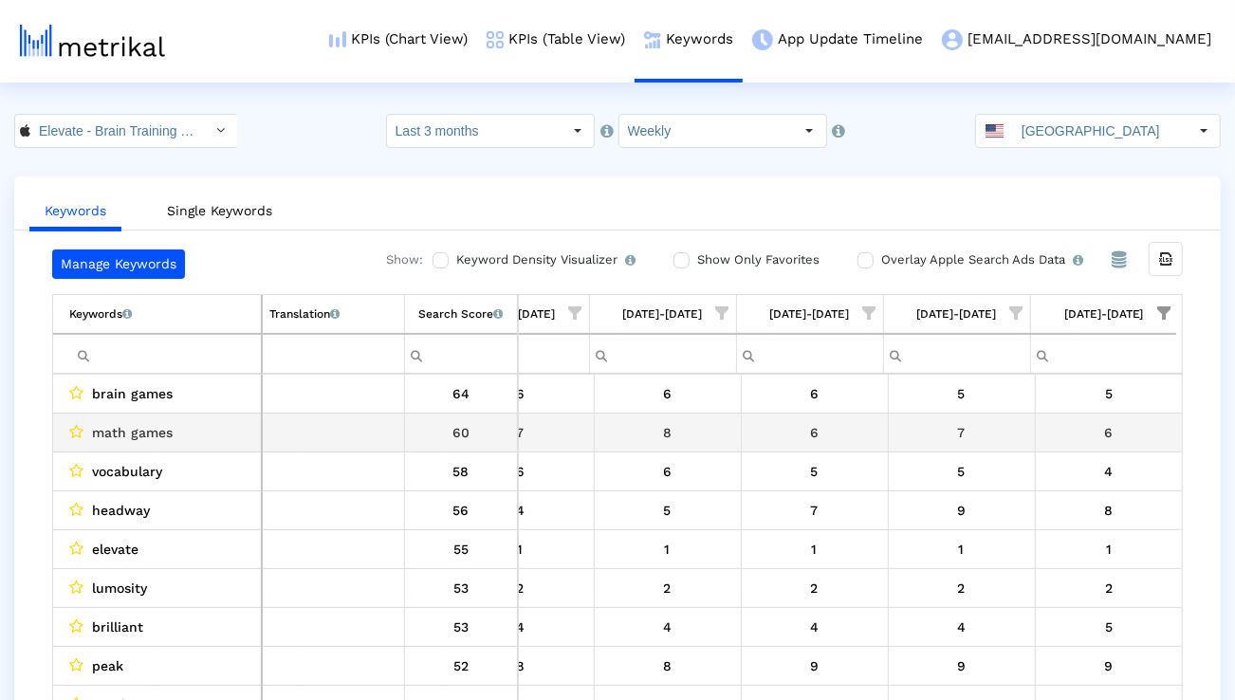
click at [163, 427] on span "math games" at bounding box center [132, 432] width 81 height 25
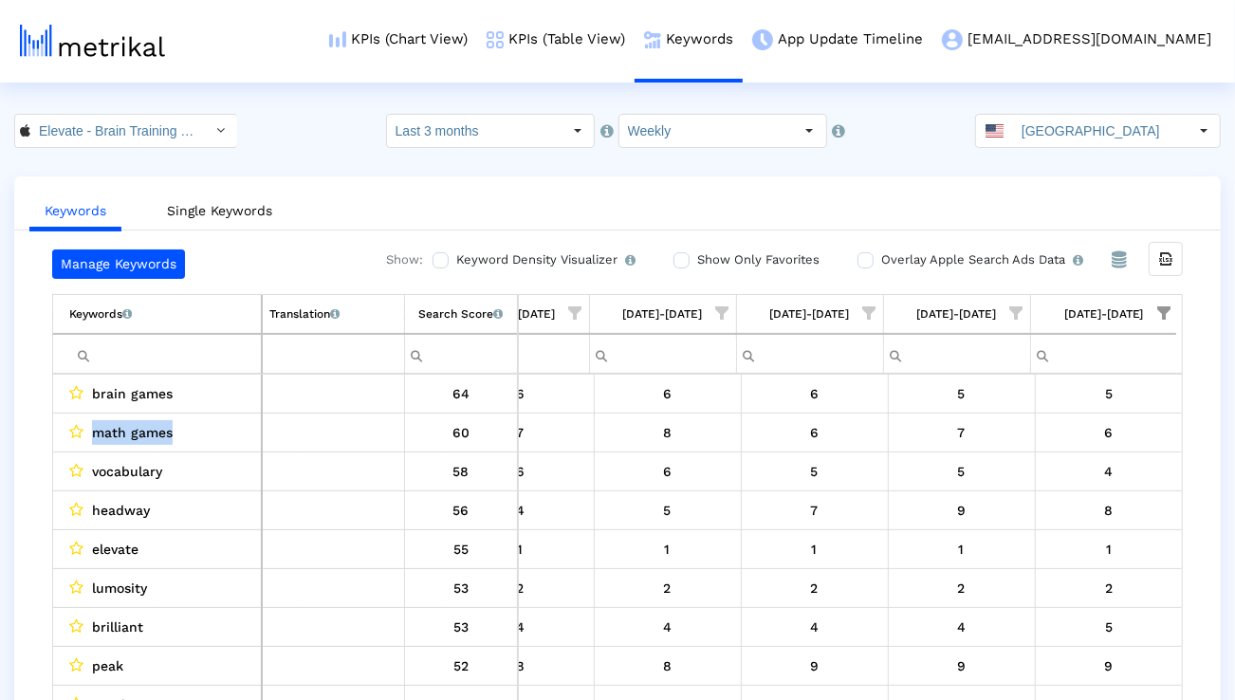
copy span "math games"
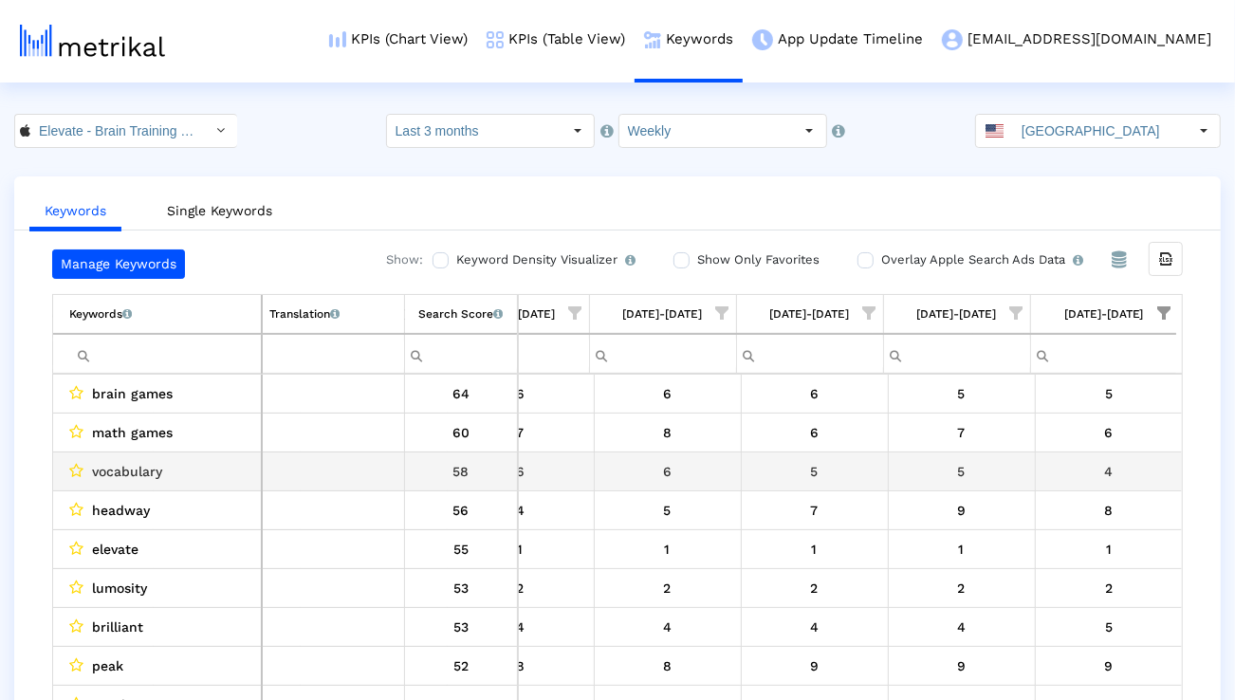
click at [174, 481] on div "vocabulary" at bounding box center [161, 471] width 185 height 25
click at [155, 476] on span "vocabulary" at bounding box center [127, 471] width 70 height 25
click at [154, 476] on span "vocabulary" at bounding box center [127, 471] width 70 height 25
copy span "vocabulary"
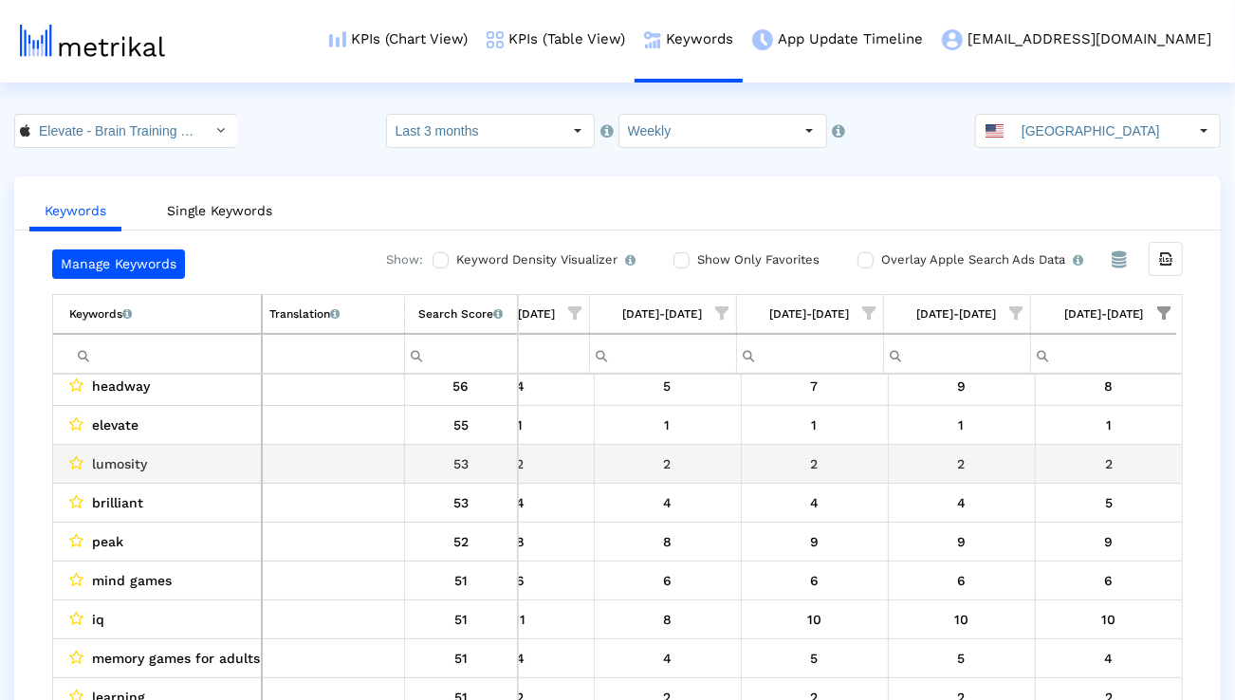
scroll to position [133, 0]
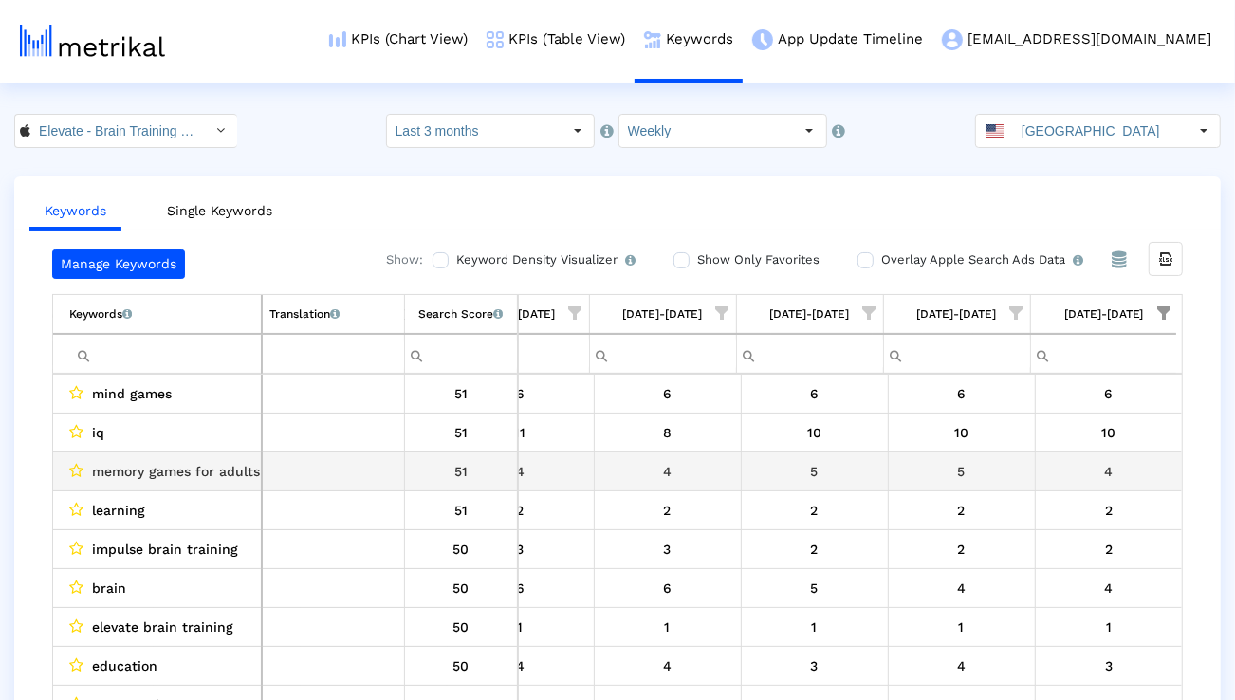
click at [236, 466] on span "memory games for adults" at bounding box center [176, 471] width 168 height 25
copy span "memory games for adults"
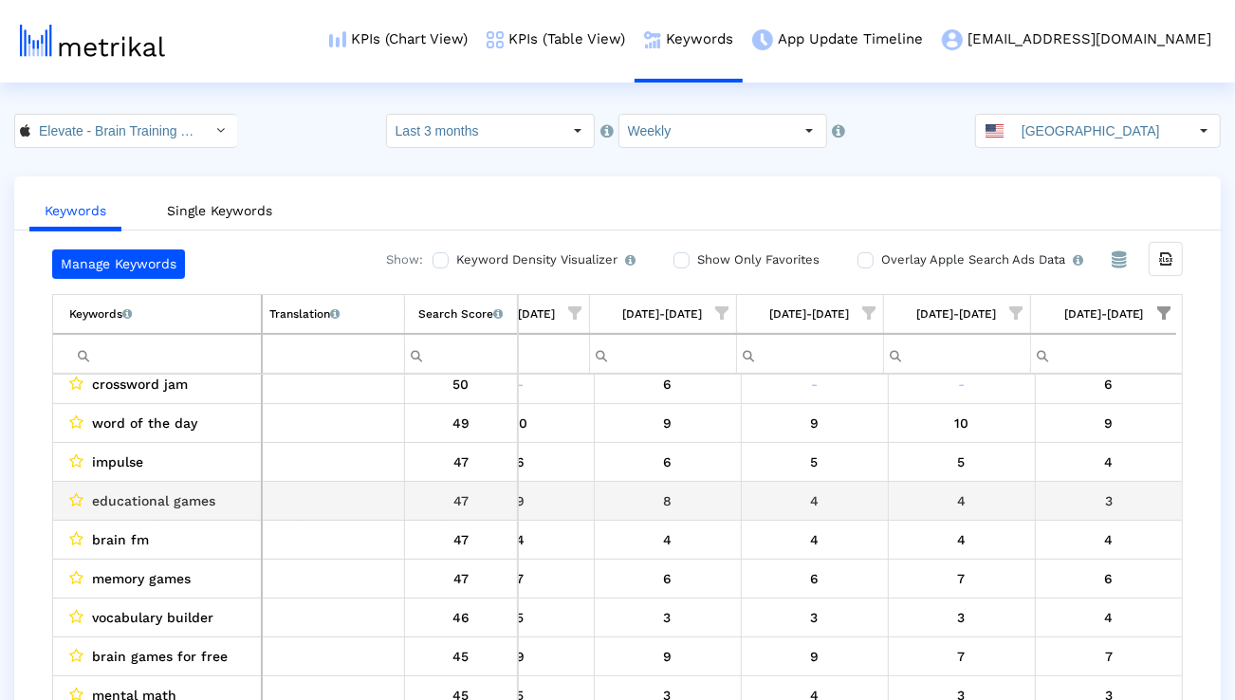
click at [188, 499] on span "educational games" at bounding box center [153, 500] width 123 height 25
click at [188, 498] on span "educational games" at bounding box center [153, 500] width 123 height 25
copy span "educational games"
